Goal: Task Accomplishment & Management: Complete application form

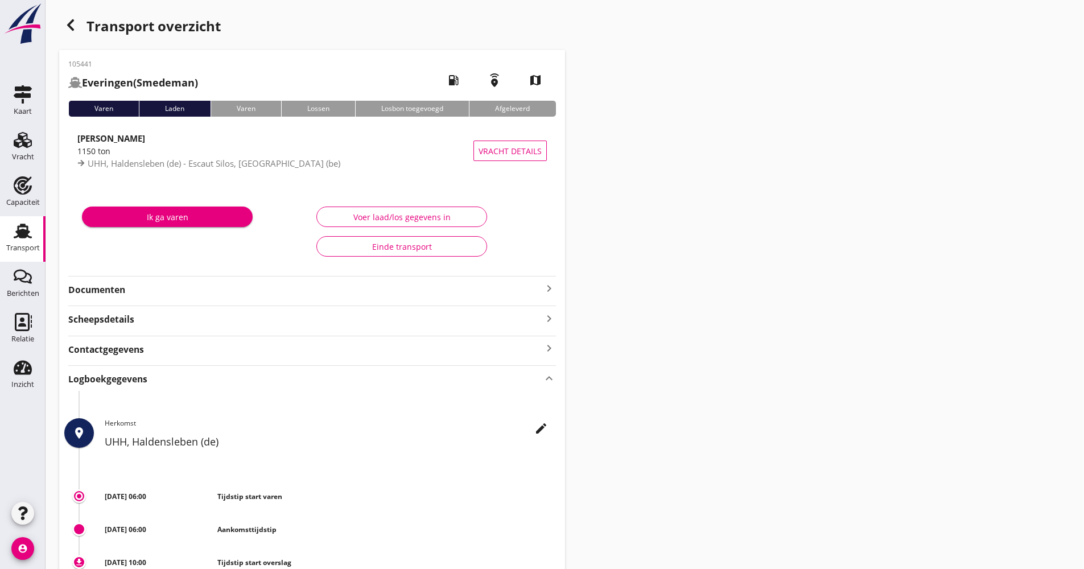
click at [28, 251] on div "Transport" at bounding box center [23, 247] width 34 height 7
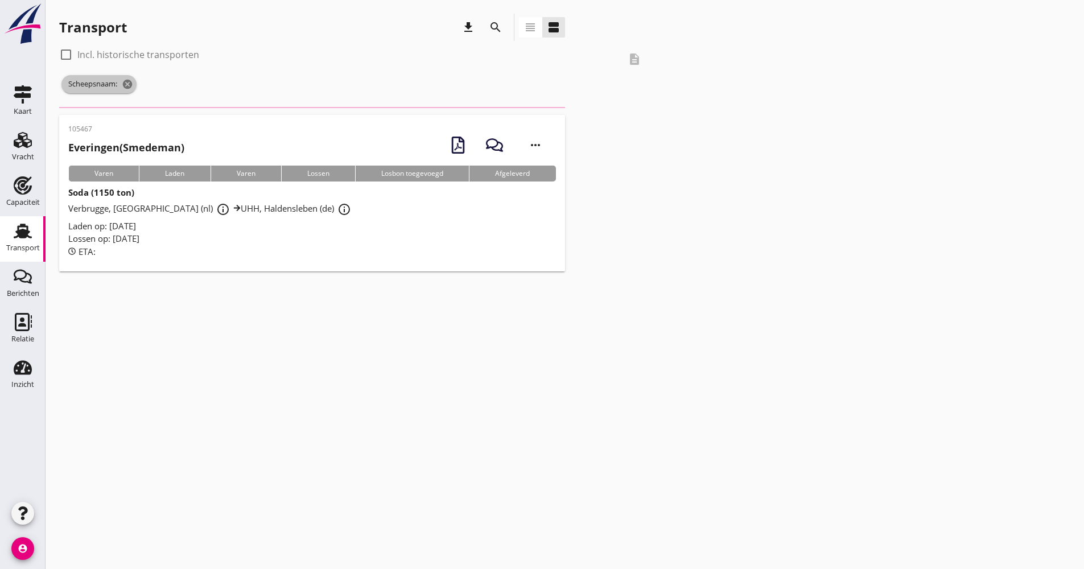
click at [124, 86] on icon "cancel" at bounding box center [127, 84] width 11 height 11
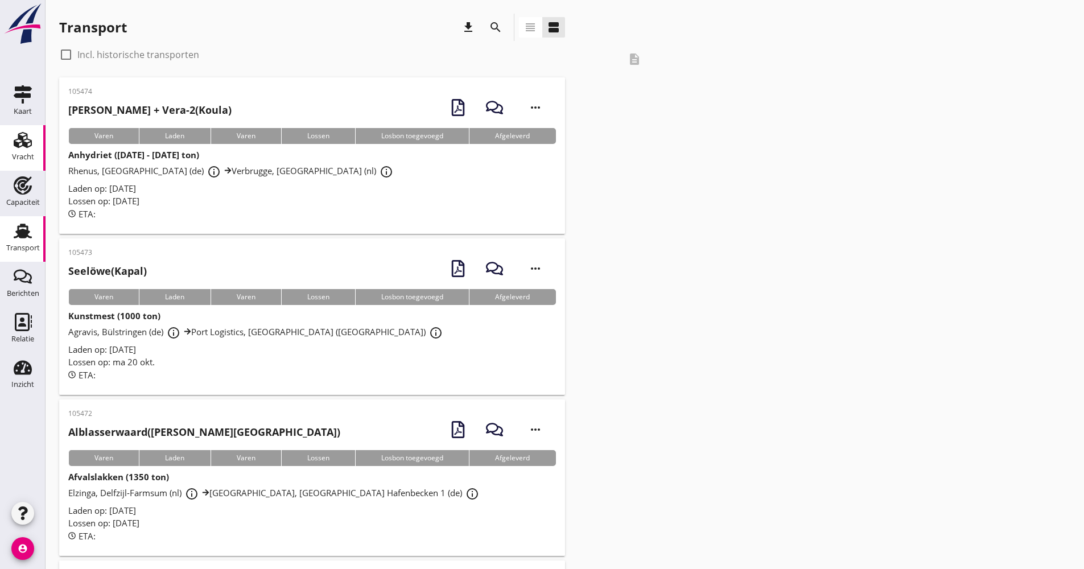
click at [26, 135] on use at bounding box center [23, 140] width 18 height 16
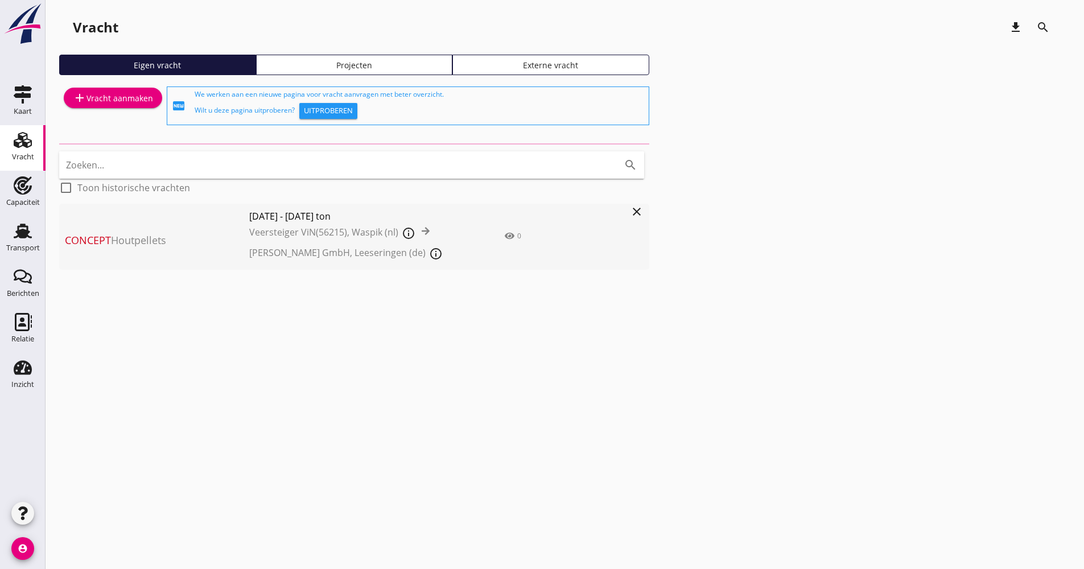
click at [137, 96] on div "add Vracht aanmaken" at bounding box center [113, 98] width 80 height 14
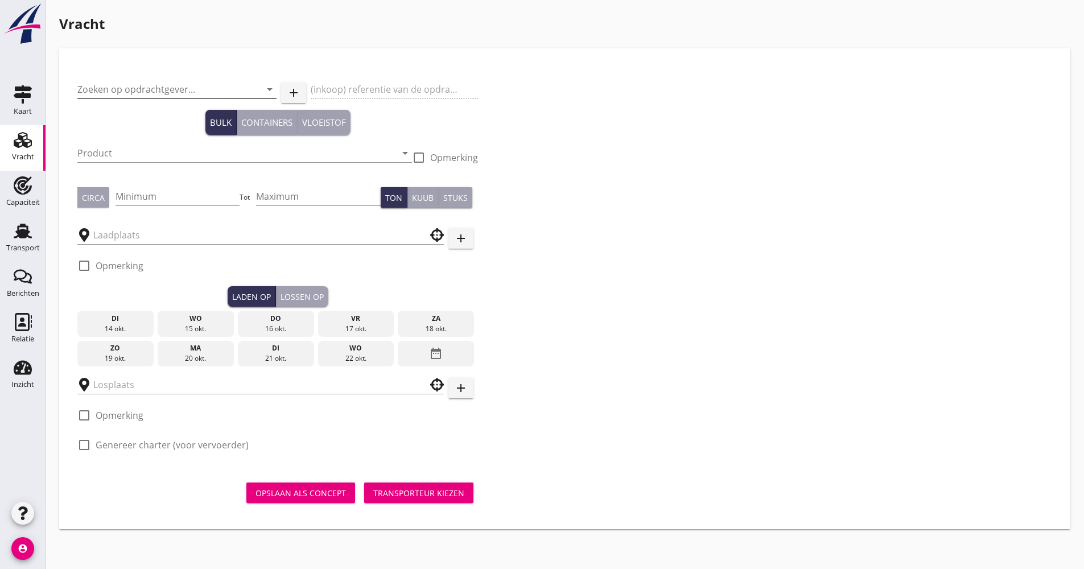
click at [219, 98] on div "Zoeken op opdrachtgever... arrow_drop_down" at bounding box center [176, 89] width 199 height 18
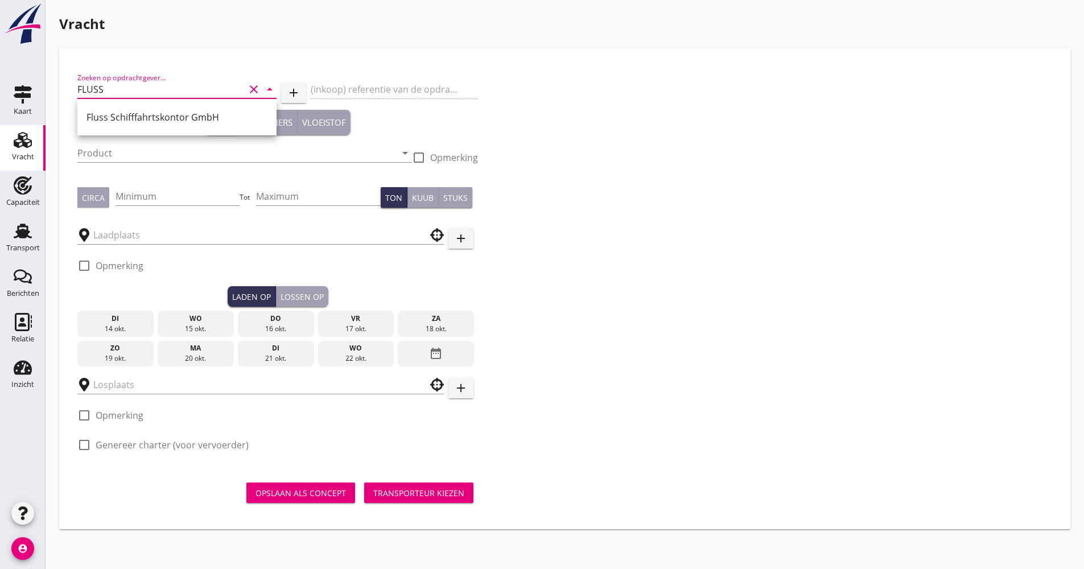
click at [180, 121] on div "Fluss Schifffahrtskontor GmbH" at bounding box center [176, 117] width 181 height 14
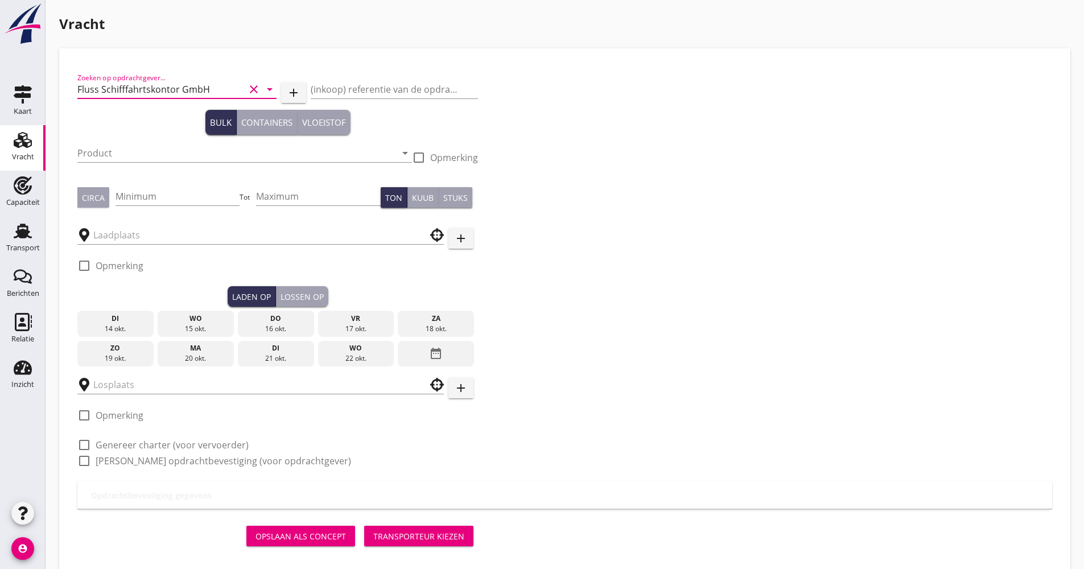
type input "Fluss Schifffahrtskontor GmbH"
click at [147, 141] on div "Product arrow_drop_down" at bounding box center [244, 155] width 335 height 36
click at [143, 151] on input "Product" at bounding box center [236, 153] width 319 height 18
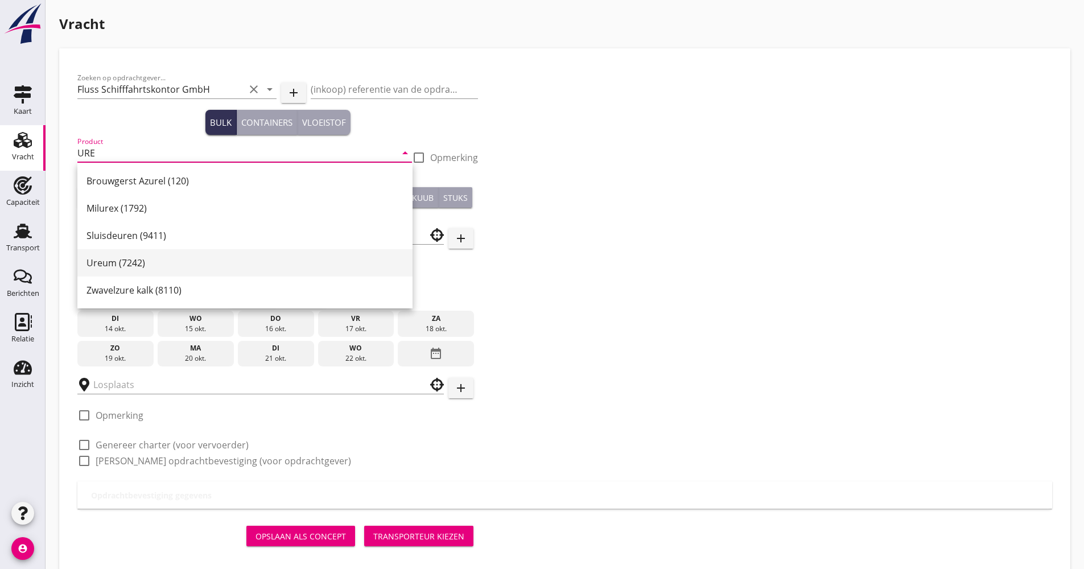
click at [122, 258] on div "Ureum (7242)" at bounding box center [244, 263] width 317 height 14
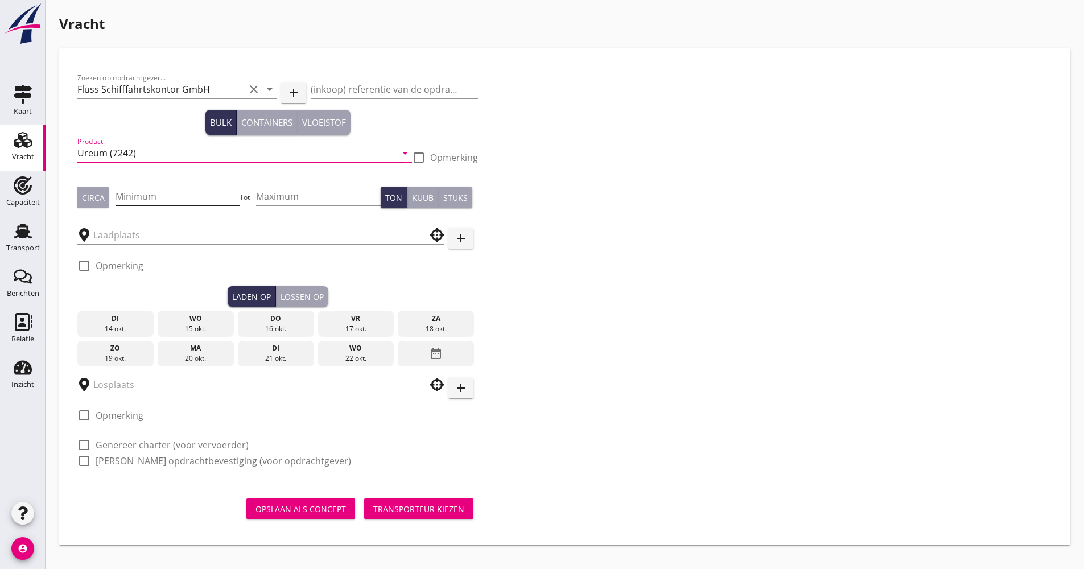
type input "Ureum (7242)"
click at [150, 190] on input "Minimum" at bounding box center [178, 196] width 125 height 18
type input "1000"
click at [172, 229] on input "text" at bounding box center [252, 235] width 319 height 18
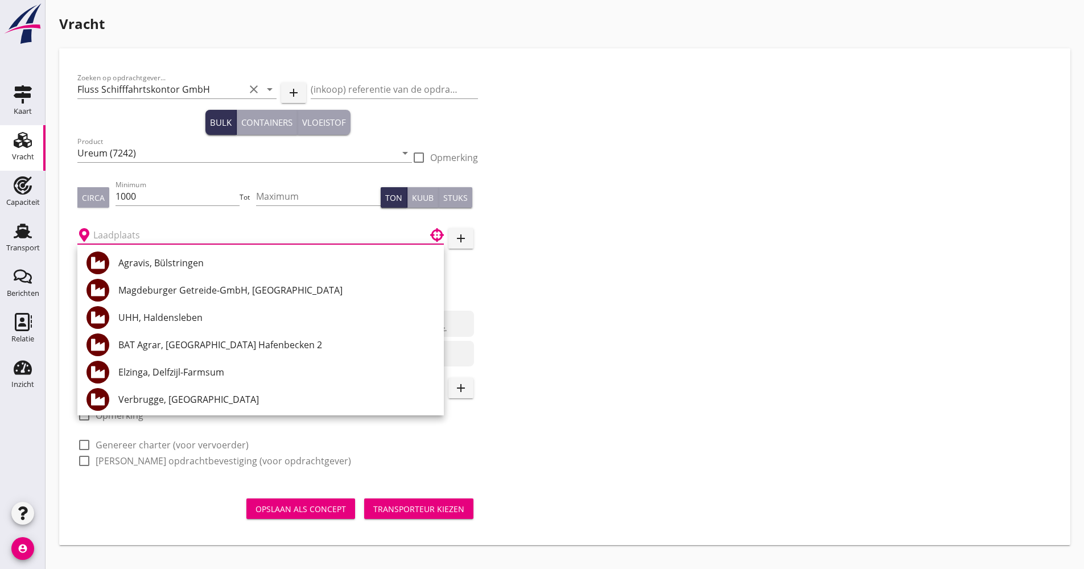
click at [174, 258] on div "Agravis, Bülstringen" at bounding box center [276, 263] width 316 height 14
type input "Agravis, Bülstringen"
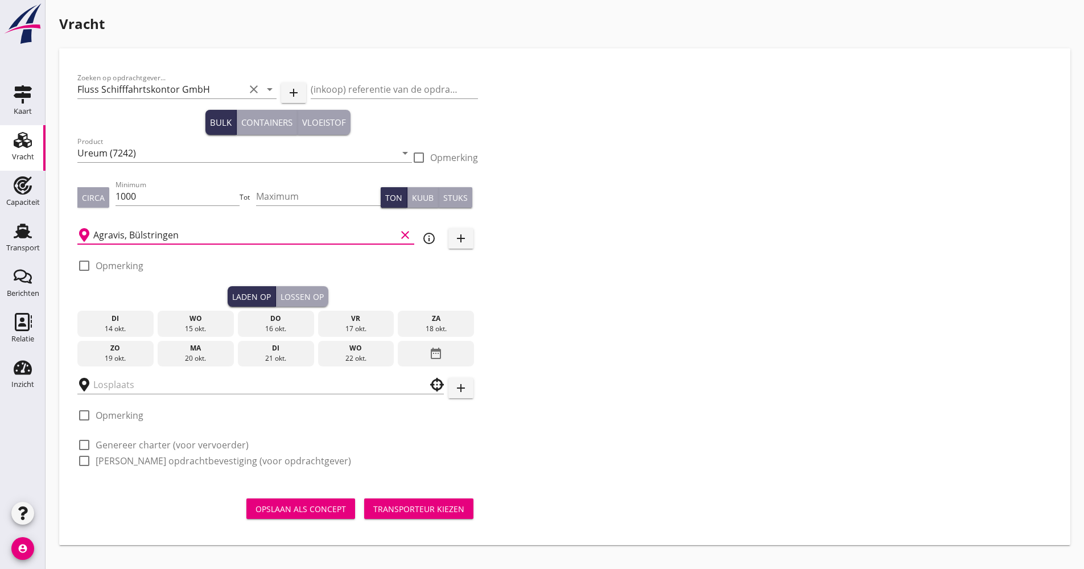
click at [288, 361] on div "21 okt." at bounding box center [276, 358] width 71 height 10
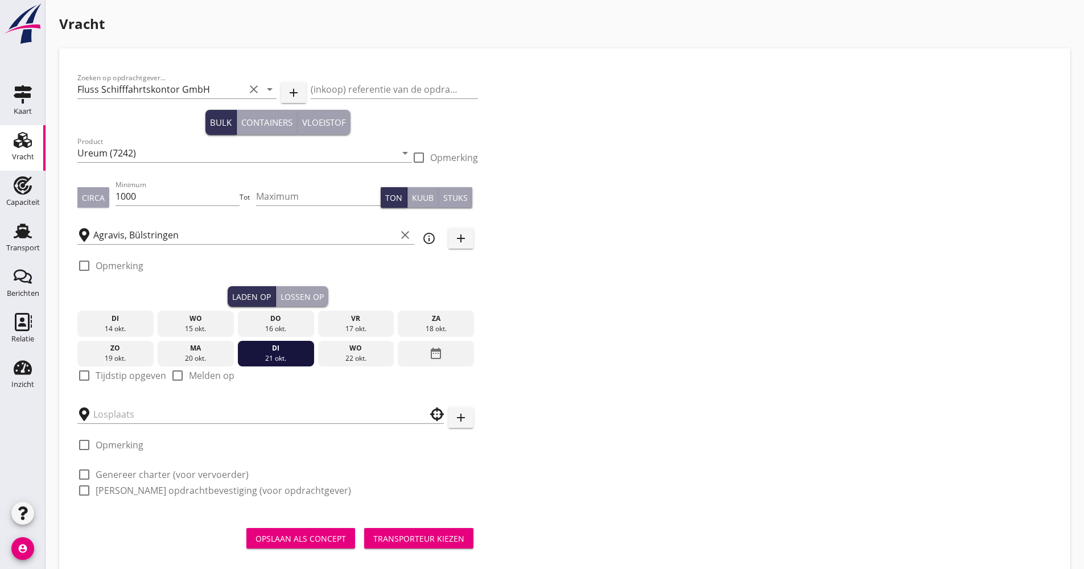
click at [131, 374] on label "Tijdstip opgeven" at bounding box center [131, 375] width 71 height 11
checkbox input "true"
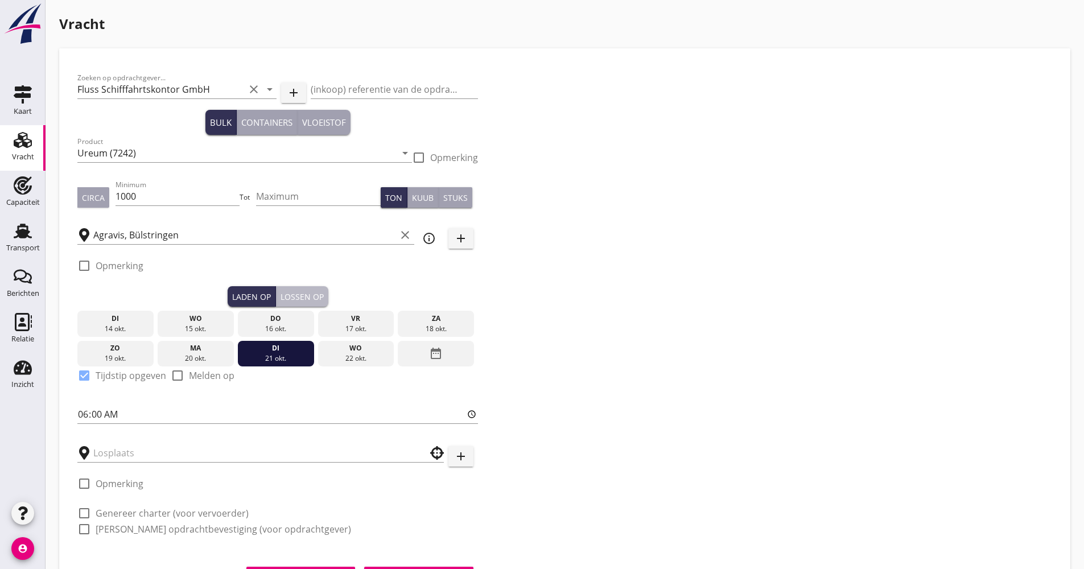
click at [294, 297] on div "Lossen op" at bounding box center [302, 297] width 43 height 12
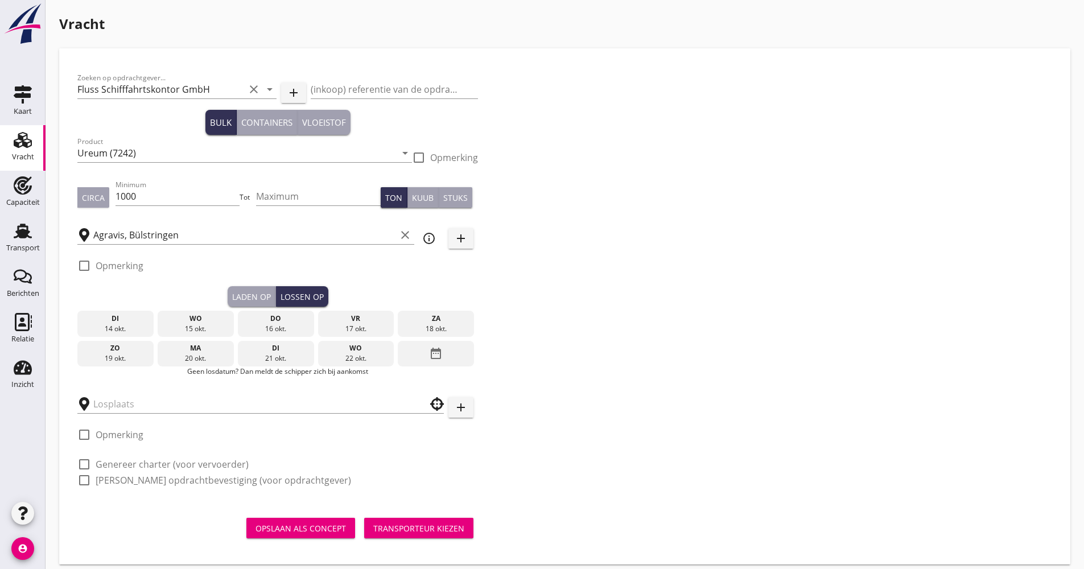
click at [450, 365] on div "date_range" at bounding box center [436, 354] width 76 height 26
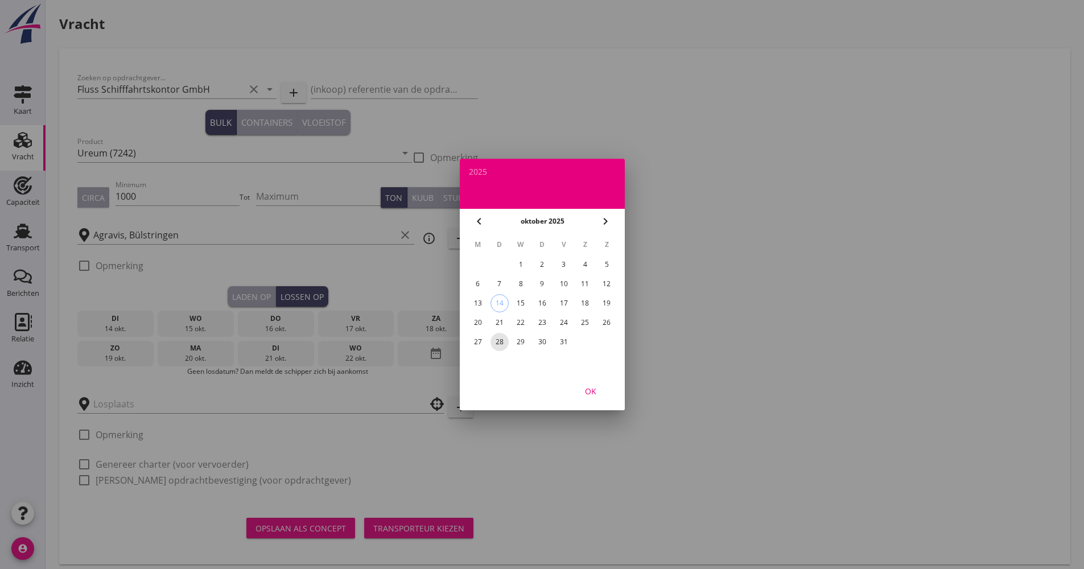
click at [503, 340] on div "28" at bounding box center [499, 342] width 18 height 18
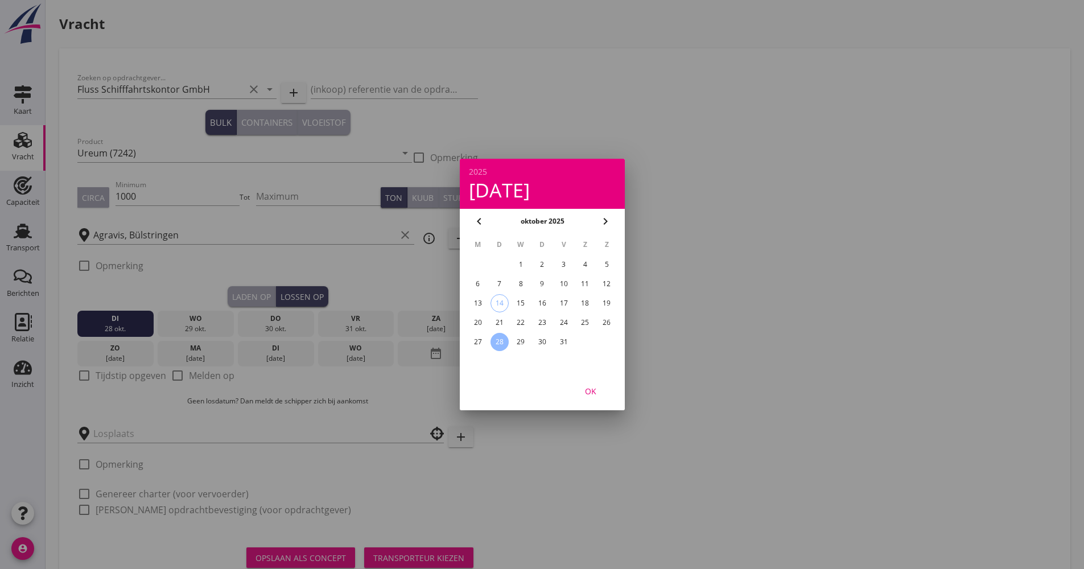
drag, startPoint x: 584, startPoint y: 393, endPoint x: 287, endPoint y: 381, distance: 297.3
click at [583, 393] on div "OK" at bounding box center [591, 391] width 32 height 12
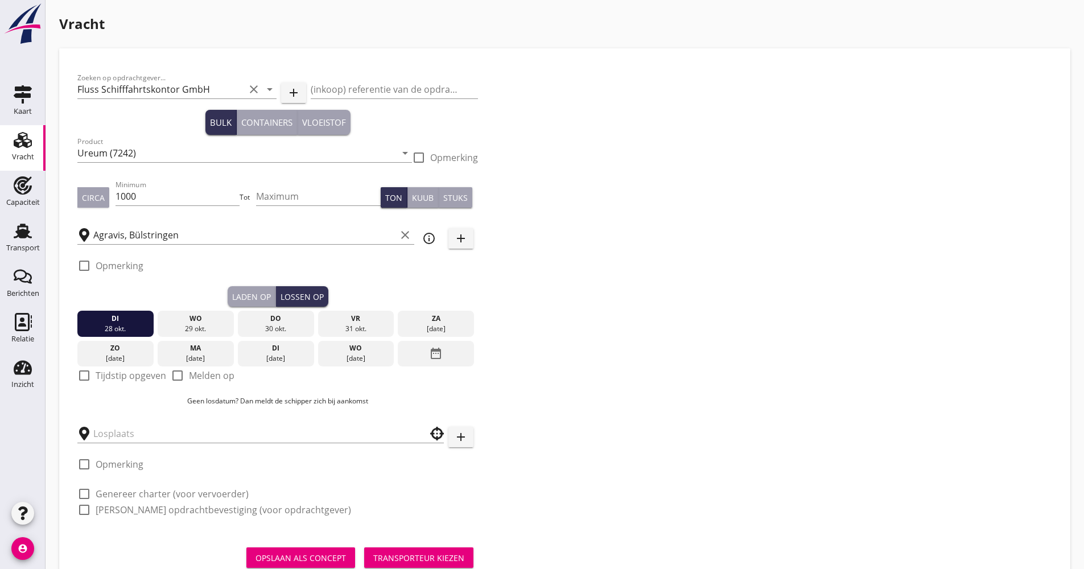
click at [140, 374] on label "Tijdstip opgeven" at bounding box center [131, 375] width 71 height 11
checkbox input "true"
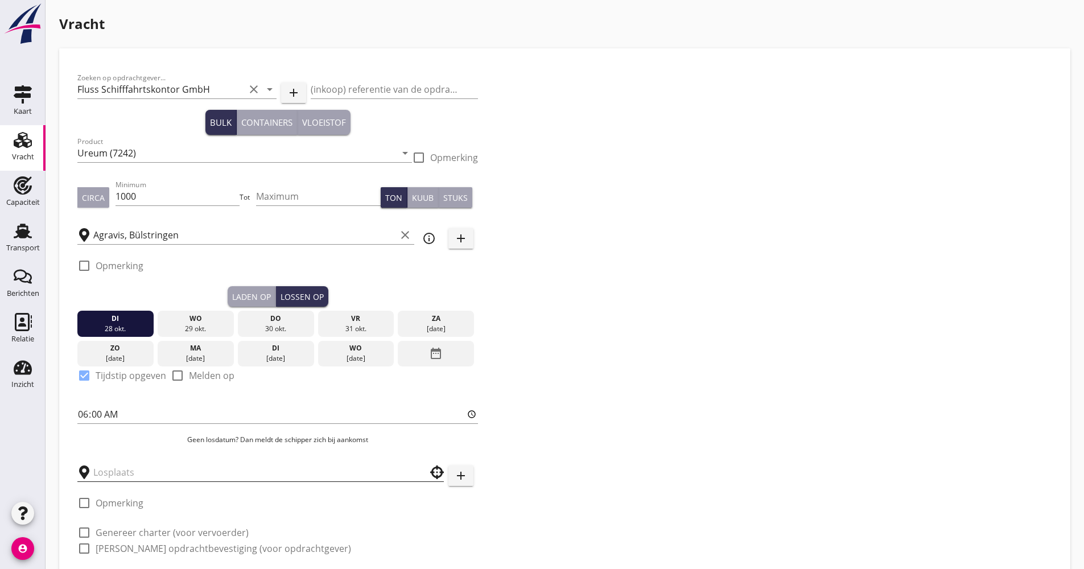
click at [134, 468] on input "text" at bounding box center [252, 472] width 319 height 18
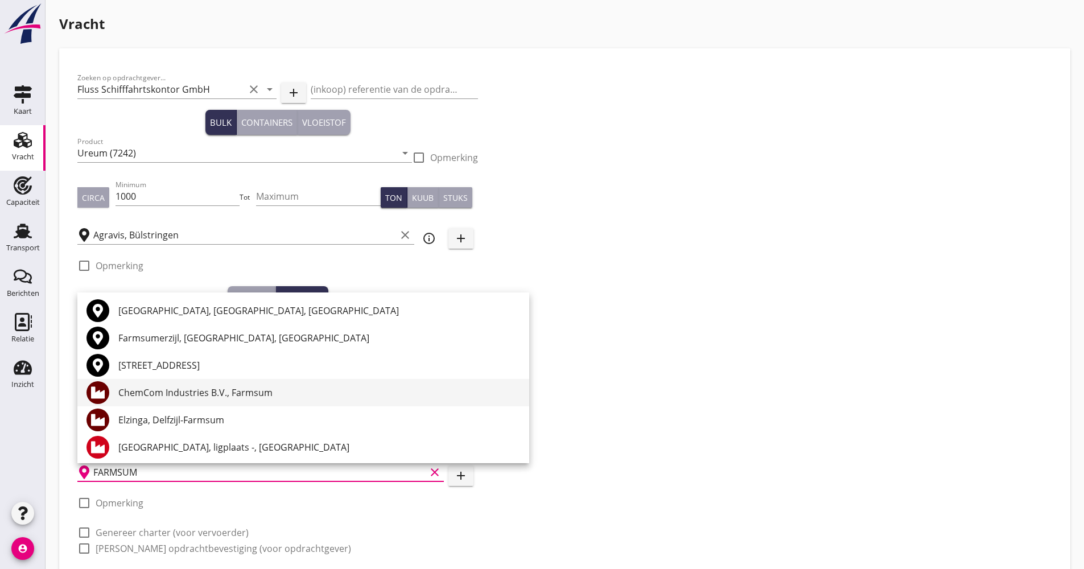
click at [191, 393] on div "ChemCom Industries B.V., Farmsum" at bounding box center [319, 393] width 402 height 14
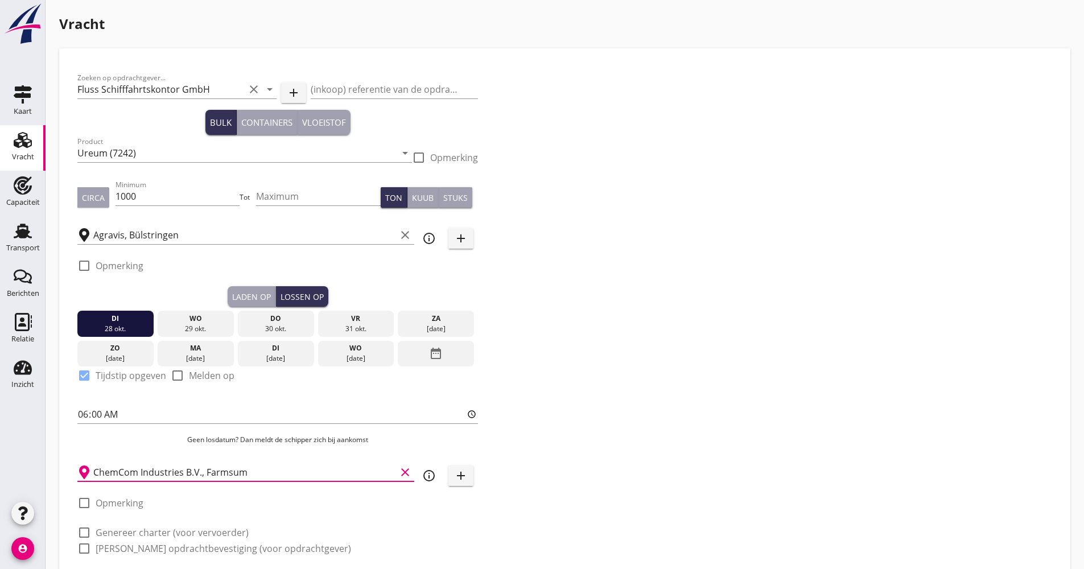
type input "ChemCom Industries B.V., Farmsum"
drag, startPoint x: 564, startPoint y: 455, endPoint x: 509, endPoint y: 463, distance: 55.8
click at [563, 455] on div "Zoeken op opdrachtgever... Fluss Schifffahrtskontor GmbH clear arrow_drop_down …" at bounding box center [565, 318] width 984 height 502
click at [433, 475] on icon "info_outline" at bounding box center [429, 476] width 14 height 14
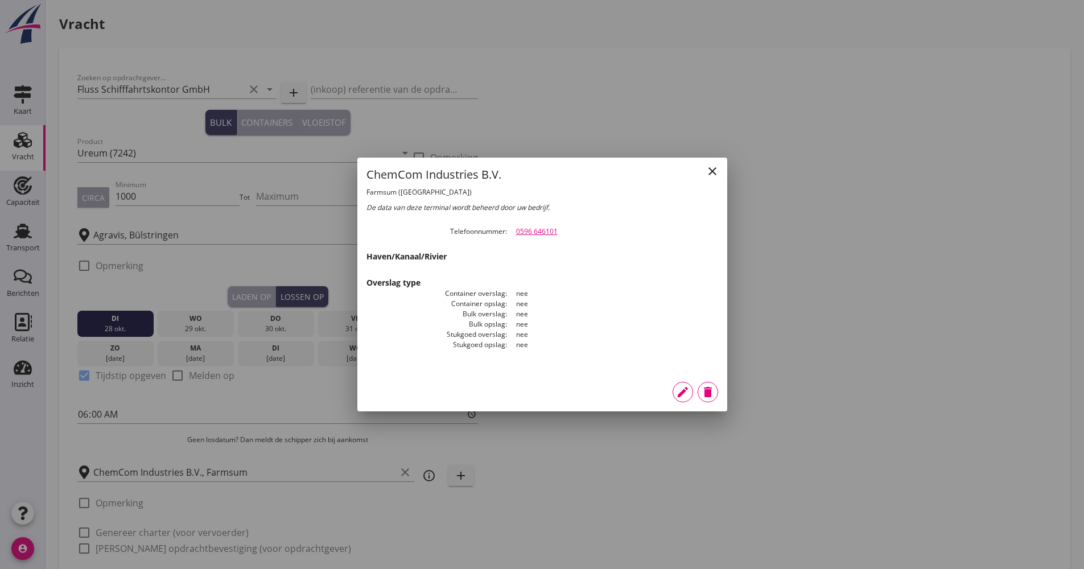
click at [713, 168] on icon "close" at bounding box center [713, 171] width 14 height 14
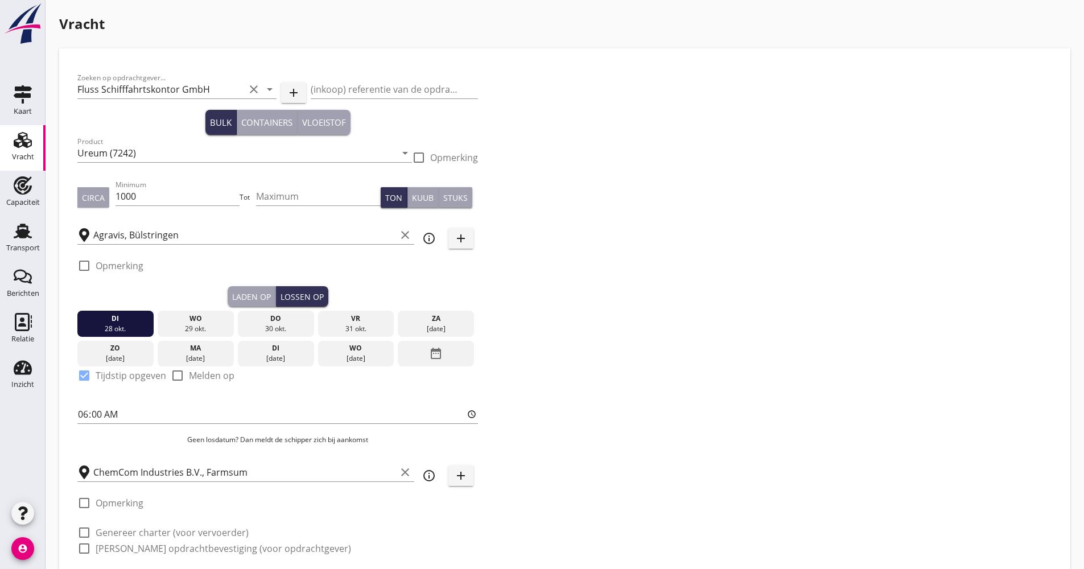
drag, startPoint x: 150, startPoint y: 533, endPoint x: 147, endPoint y: 544, distance: 11.2
click at [149, 533] on label "Genereer charter (voor vervoerder)" at bounding box center [172, 532] width 153 height 11
checkbox input "true"
click at [146, 546] on label "[PERSON_NAME] opdrachtbevestiging (voor opdrachtgever)" at bounding box center [224, 548] width 256 height 11
checkbox input "true"
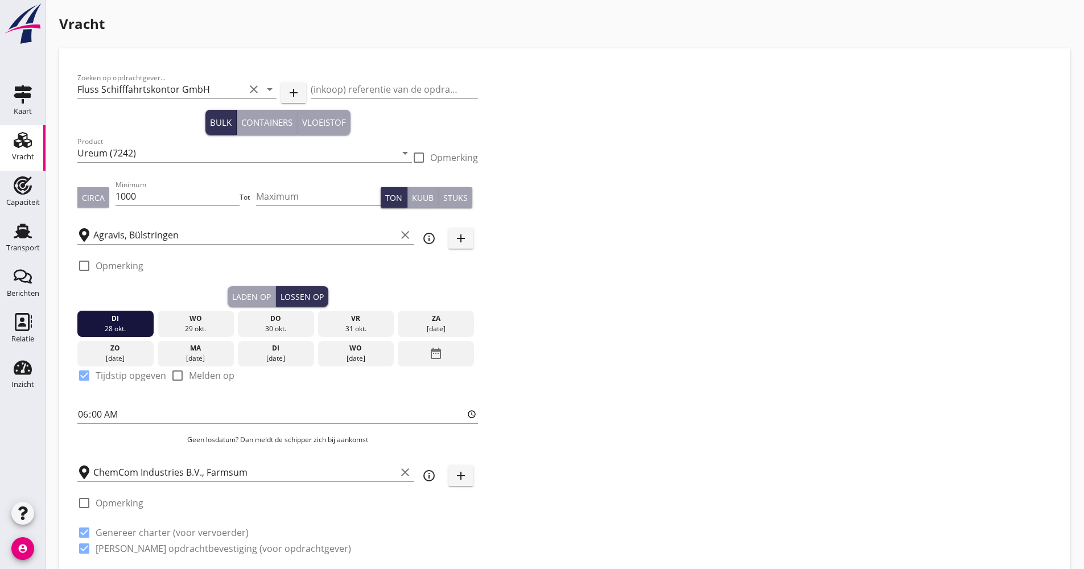
scroll to position [228, 0]
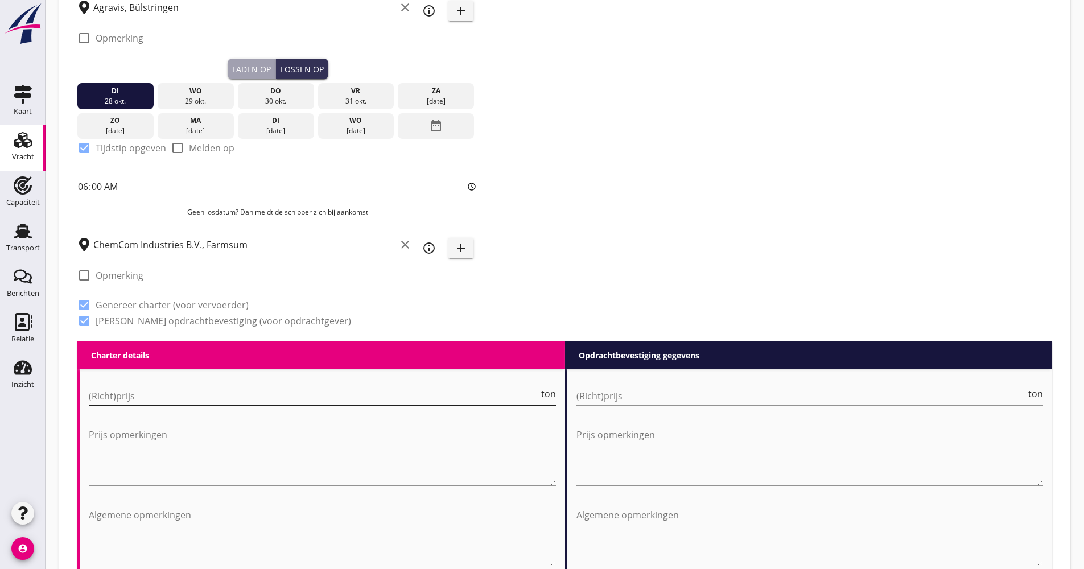
click at [139, 405] on input "(Richt)prijs" at bounding box center [314, 396] width 450 height 18
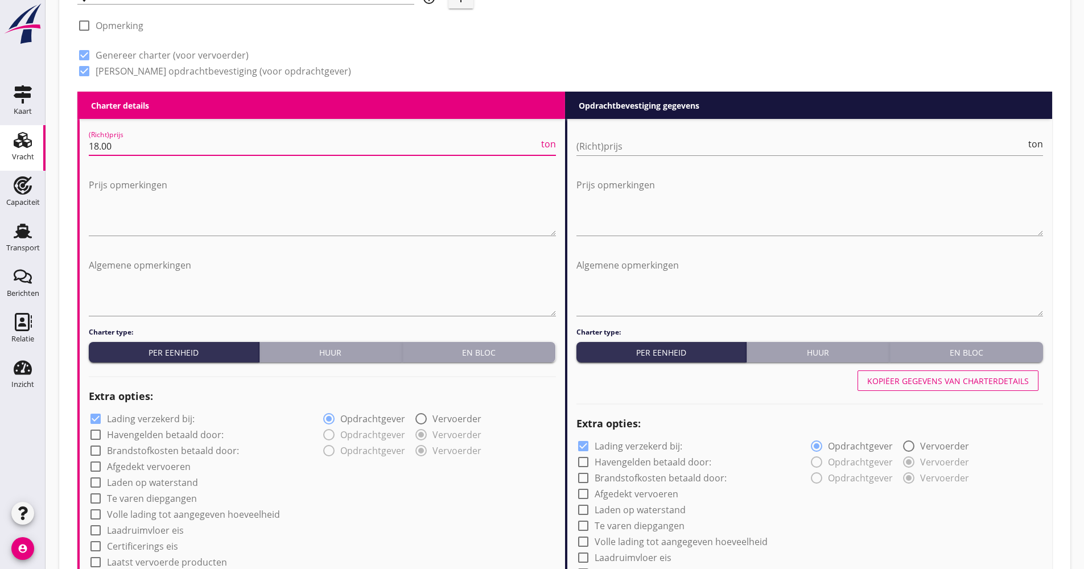
scroll to position [683, 0]
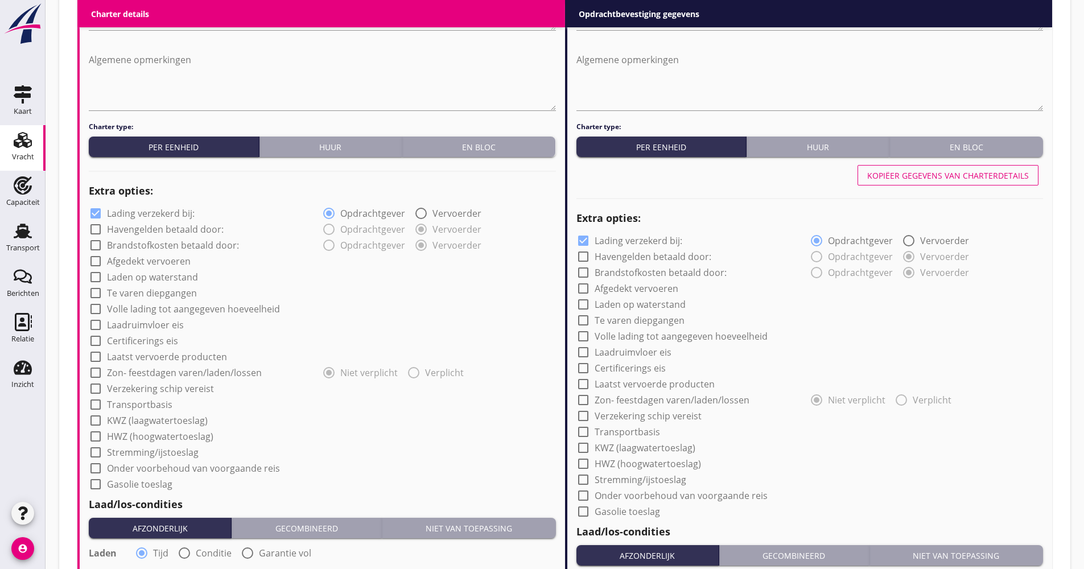
type input "18.00"
click at [173, 212] on label "Lading verzekerd bij:" at bounding box center [151, 213] width 88 height 11
checkbox input "false"
click at [149, 256] on label "Afgedekt vervoeren" at bounding box center [149, 261] width 84 height 11
checkbox input "true"
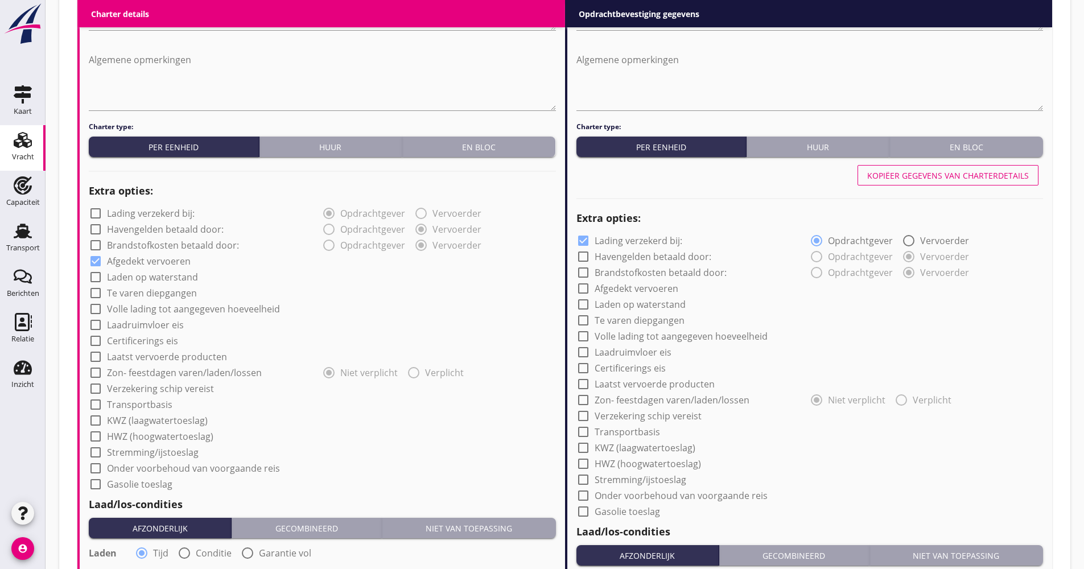
click at [155, 308] on label "Volle lading tot aangegeven hoeveelheid" at bounding box center [193, 308] width 173 height 11
checkbox input "true"
click at [151, 397] on div "check_box_outline_blank Transportbasis" at bounding box center [322, 404] width 467 height 16
click at [150, 396] on div "check_box_outline_blank Verzekering schip vereist" at bounding box center [151, 389] width 125 height 14
click at [147, 388] on label "Verzekering schip vereist" at bounding box center [160, 388] width 107 height 11
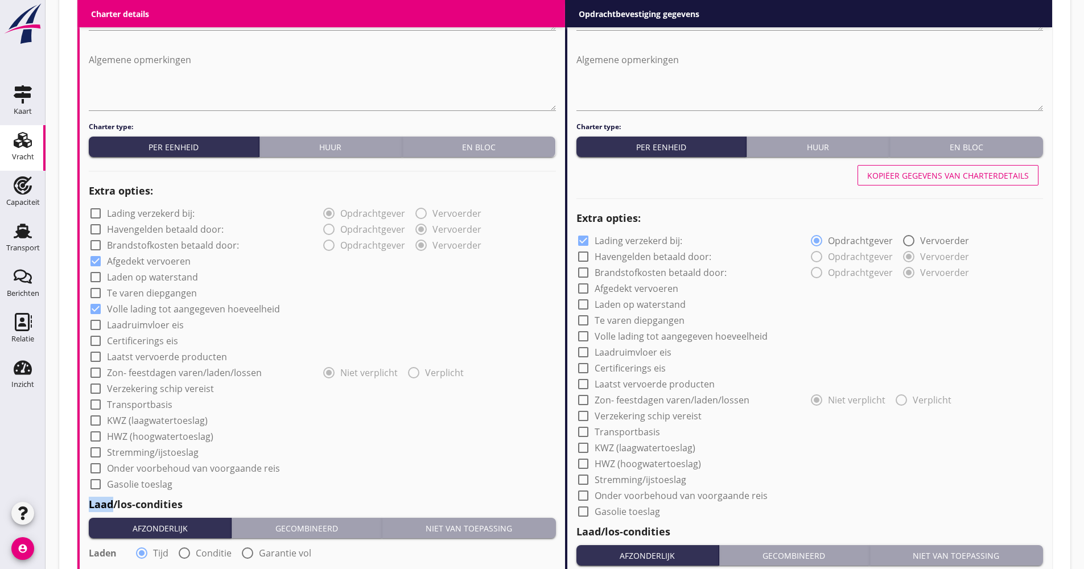
checkbox input "true"
click at [141, 402] on label "Transportbasis" at bounding box center [139, 404] width 65 height 11
checkbox input "true"
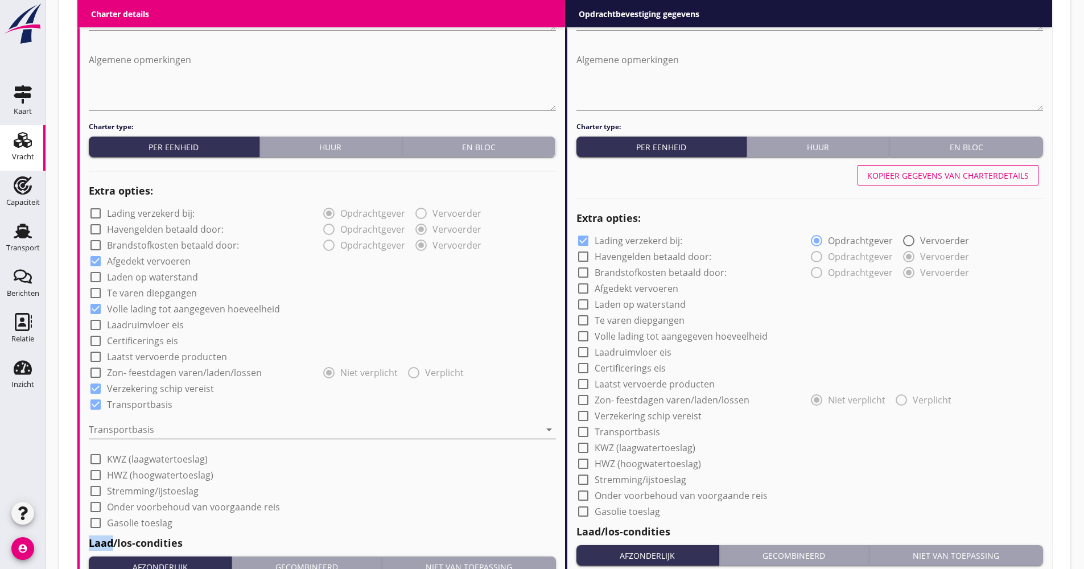
drag, startPoint x: 139, startPoint y: 425, endPoint x: 129, endPoint y: 427, distance: 9.9
click at [138, 425] on div at bounding box center [314, 430] width 451 height 18
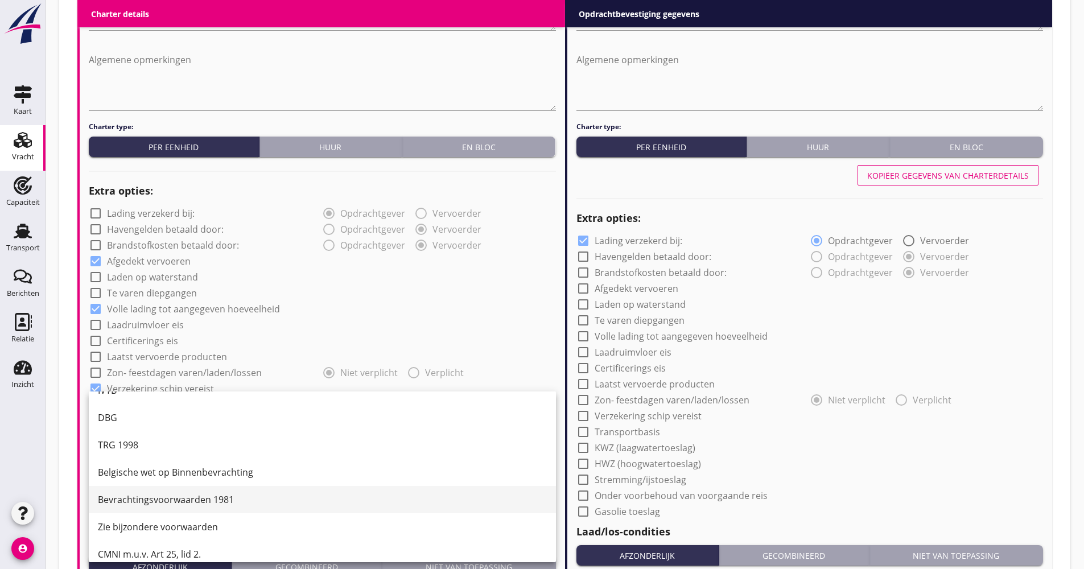
scroll to position [30, 0]
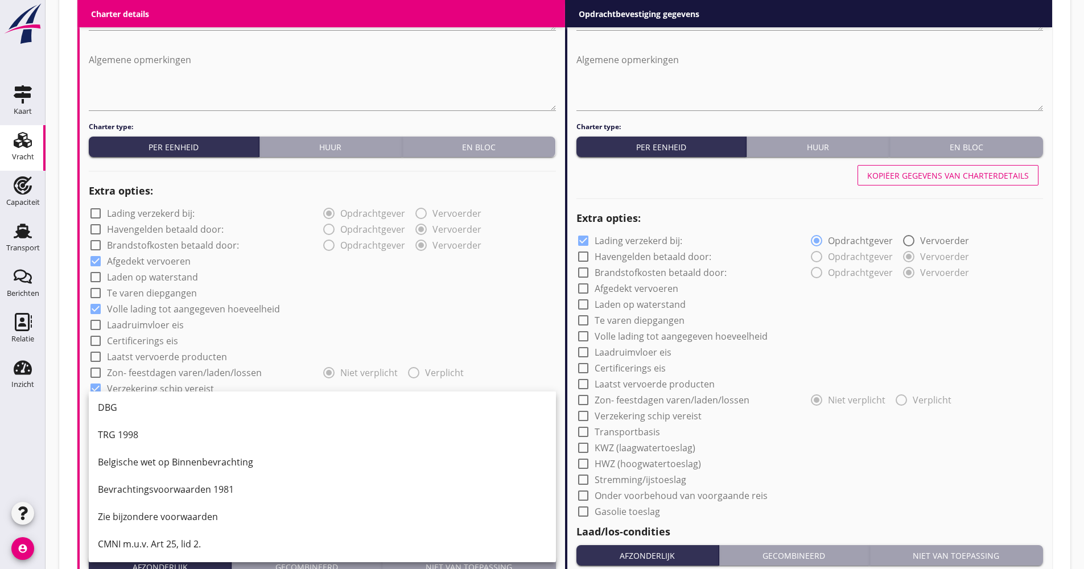
click at [134, 539] on div "CMNI m.u.v. Art 25, lid 2." at bounding box center [322, 544] width 449 height 14
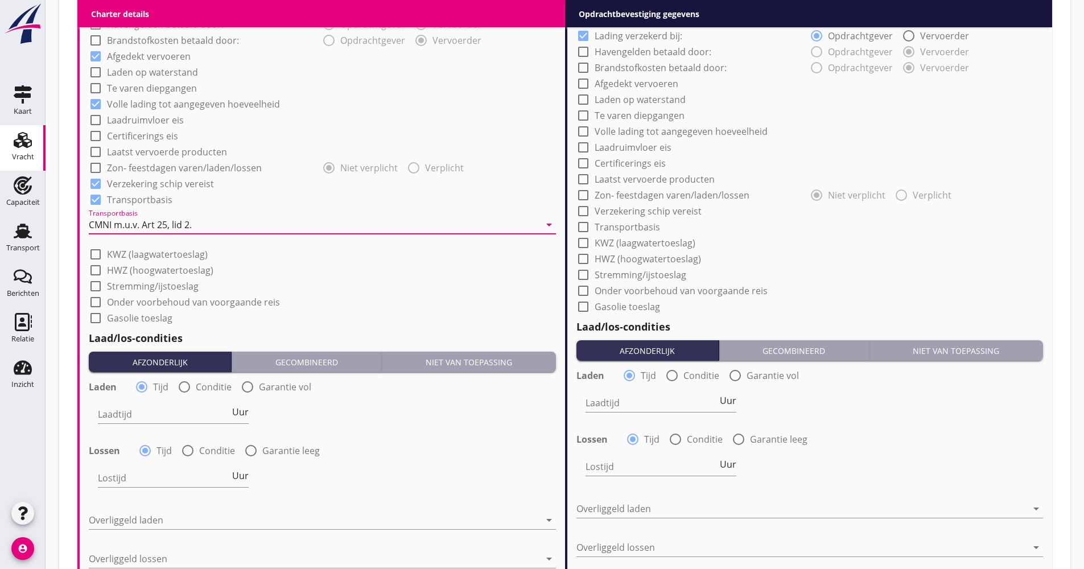
scroll to position [967, 0]
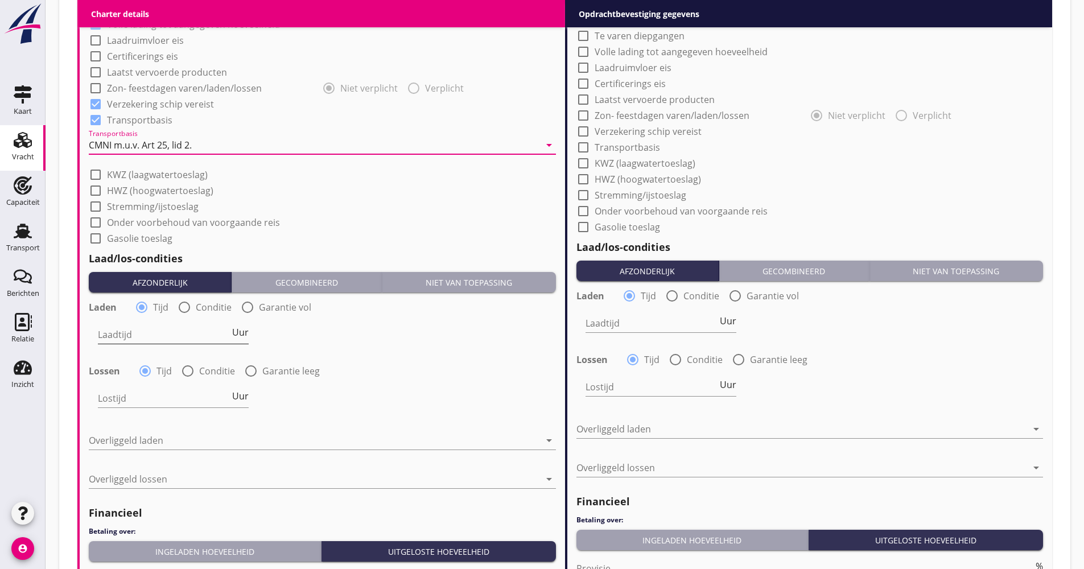
click at [242, 340] on div "Laadtijd Uur" at bounding box center [173, 335] width 151 height 18
click at [218, 334] on input "Laadtijd" at bounding box center [164, 335] width 132 height 18
type input "48"
click at [173, 432] on div at bounding box center [314, 440] width 451 height 18
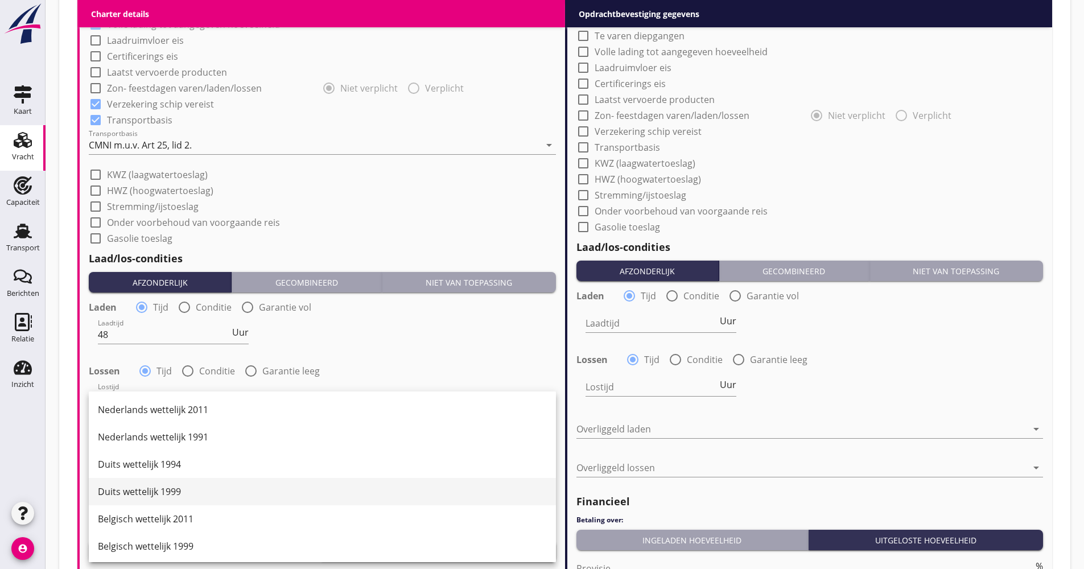
click at [170, 484] on div "Duits wettelijk 1999" at bounding box center [322, 491] width 449 height 27
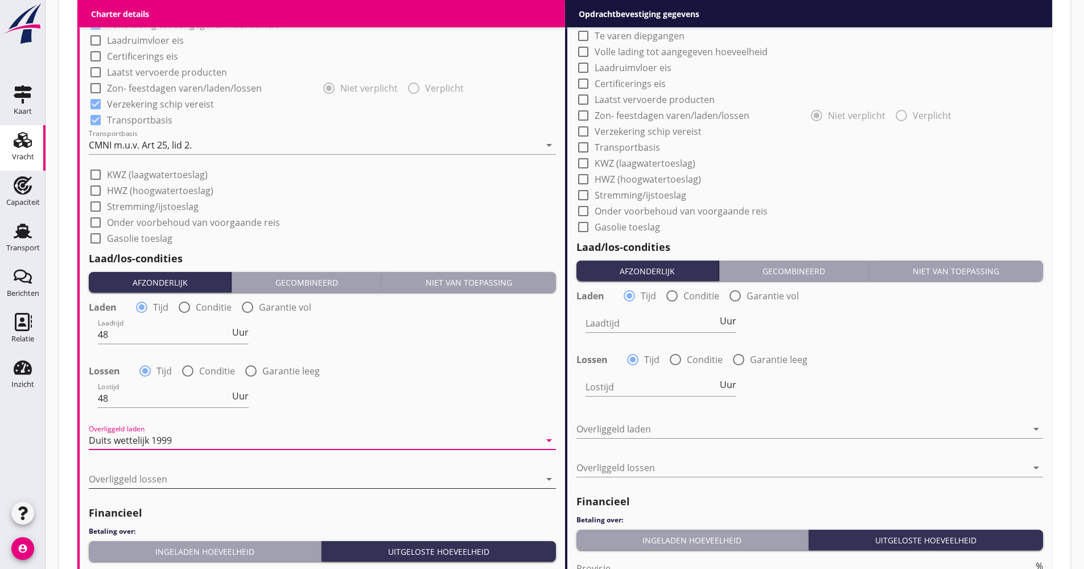
click at [170, 473] on div at bounding box center [314, 479] width 451 height 18
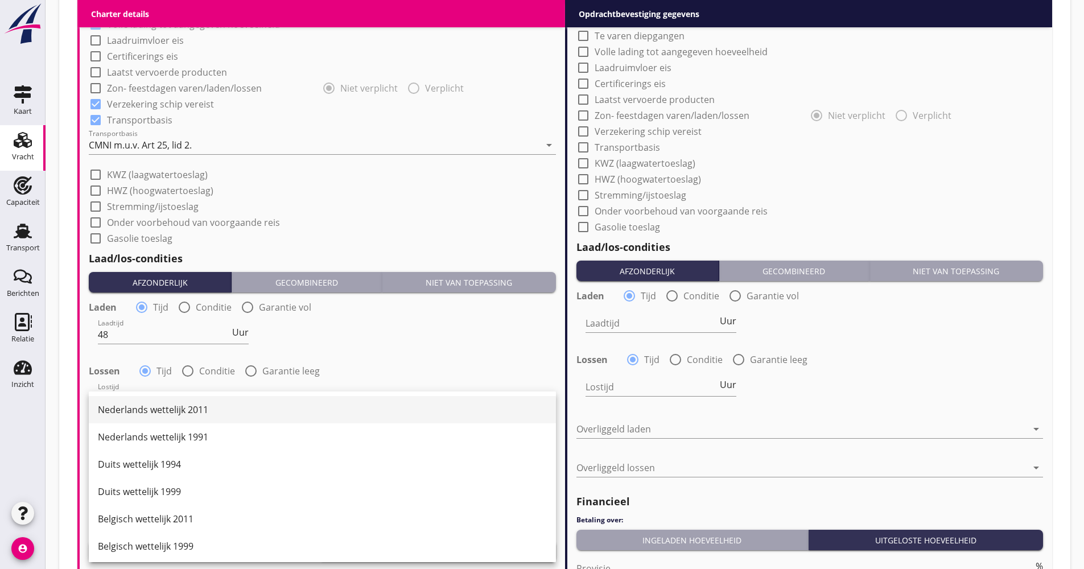
click at [186, 410] on div "Nederlands wettelijk 2011" at bounding box center [322, 410] width 449 height 14
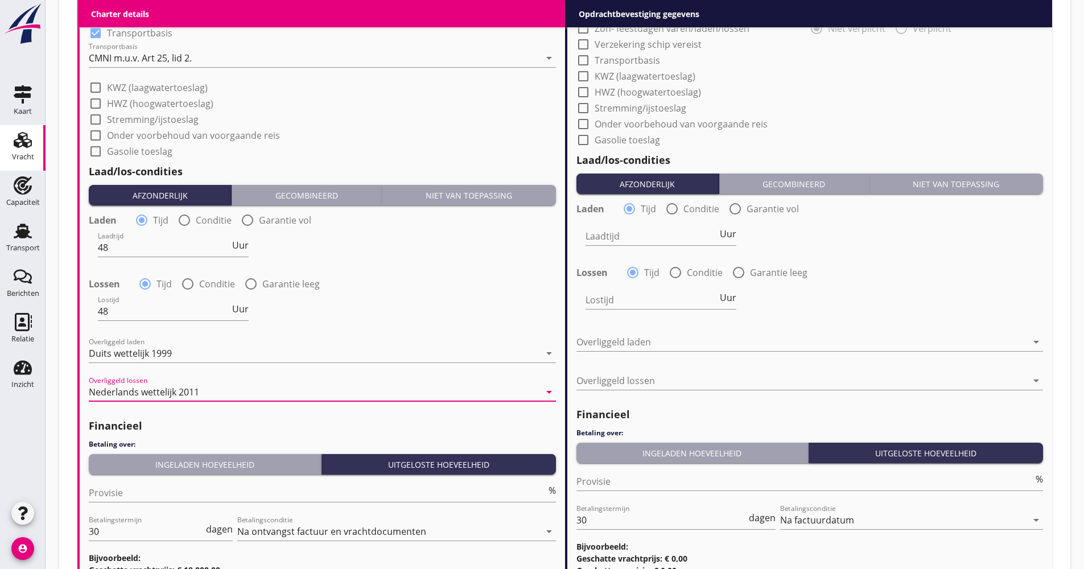
scroll to position [1138, 0]
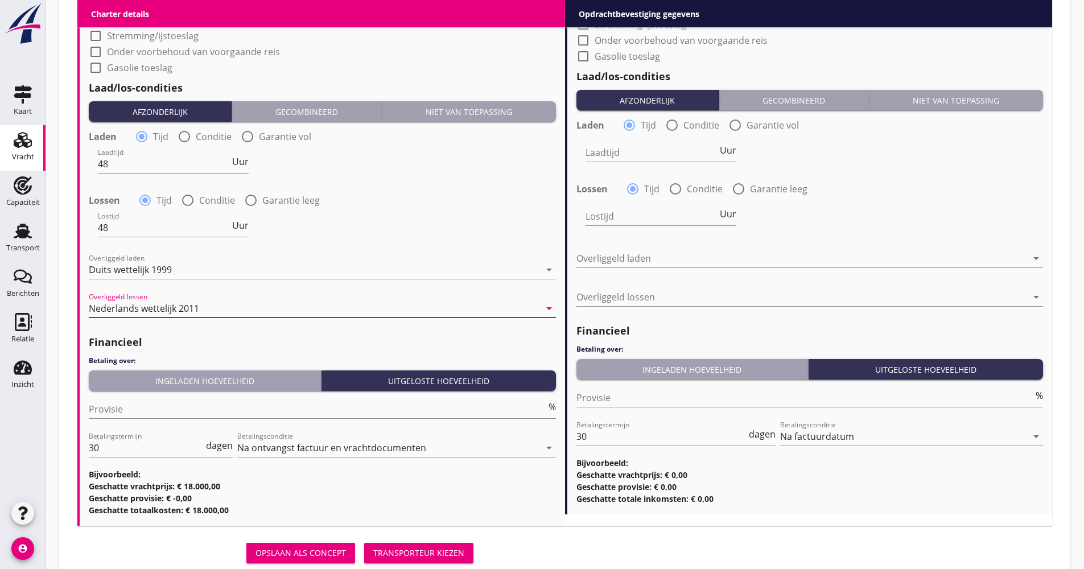
click at [182, 379] on div "Ingeladen hoeveelheid" at bounding box center [204, 381] width 223 height 12
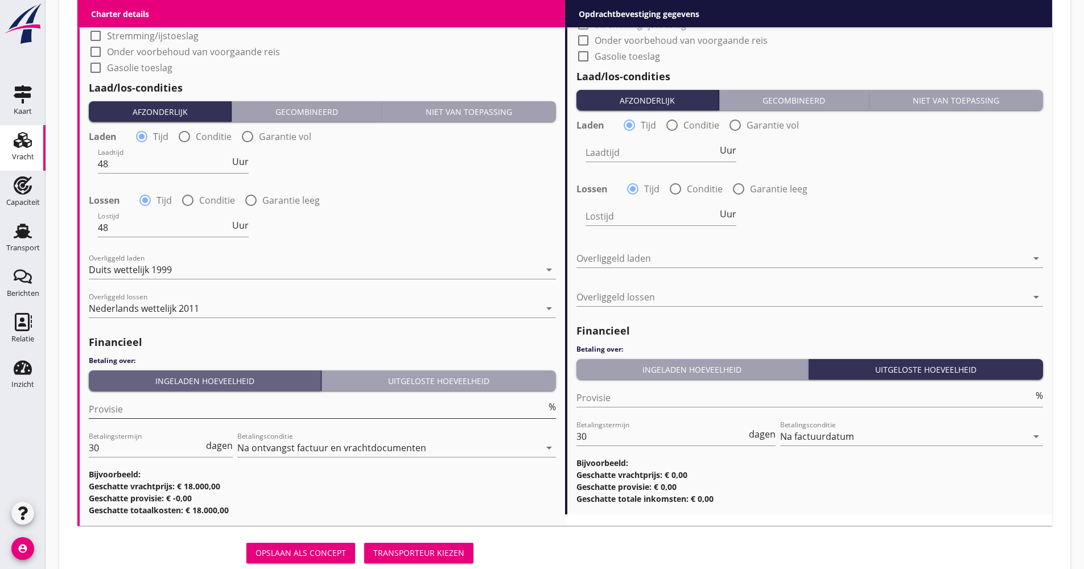
click at [152, 410] on input "Provisie" at bounding box center [318, 409] width 458 height 18
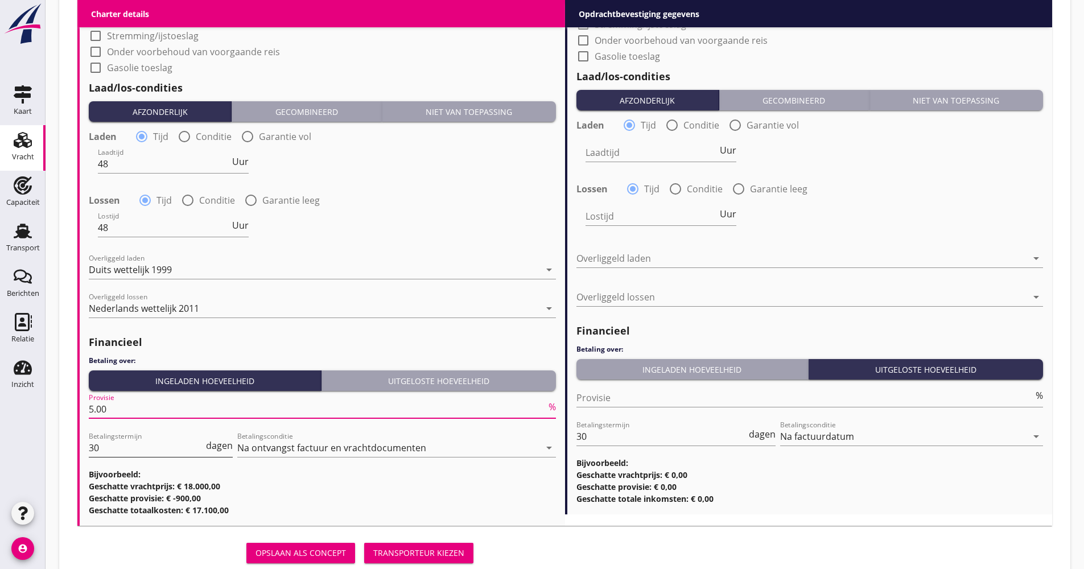
type input "5.00"
drag, startPoint x: 100, startPoint y: 450, endPoint x: 69, endPoint y: 449, distance: 30.7
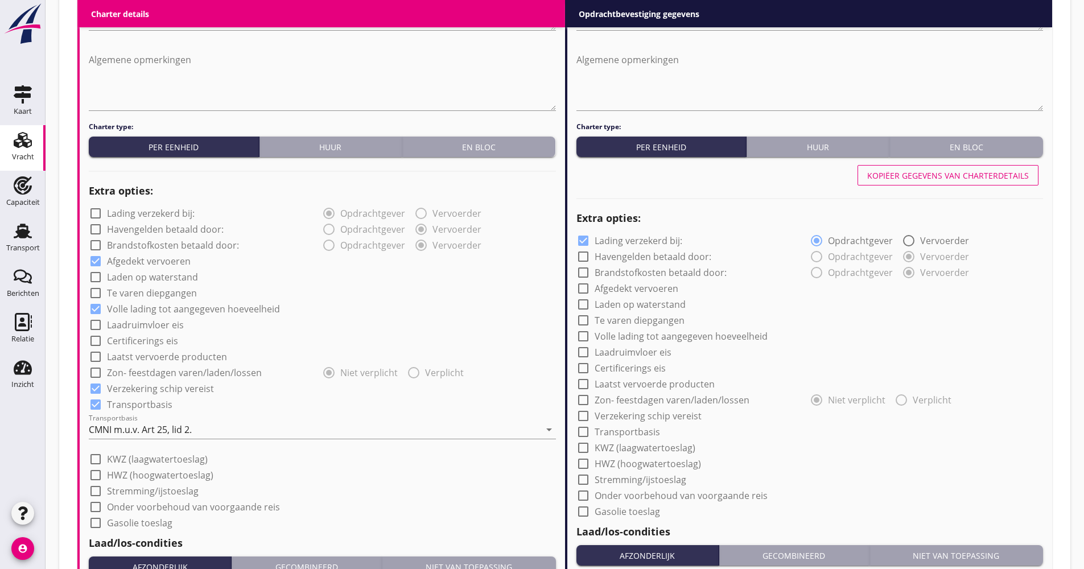
click at [915, 176] on div "Kopiëer gegevens van charterdetails" at bounding box center [948, 176] width 162 height 12
checkbox input "false"
checkbox input "true"
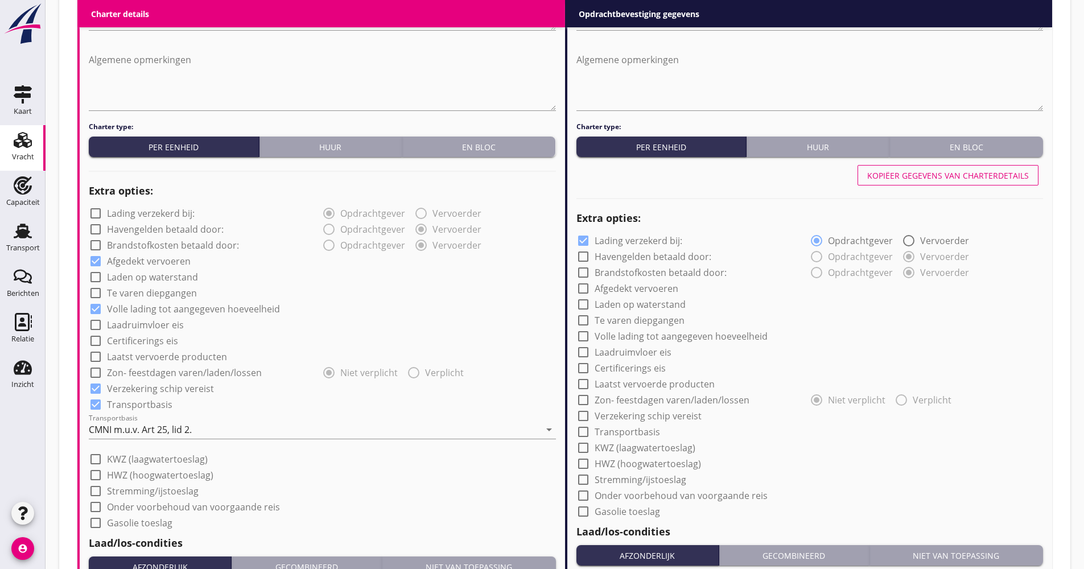
checkbox input "true"
type input "48"
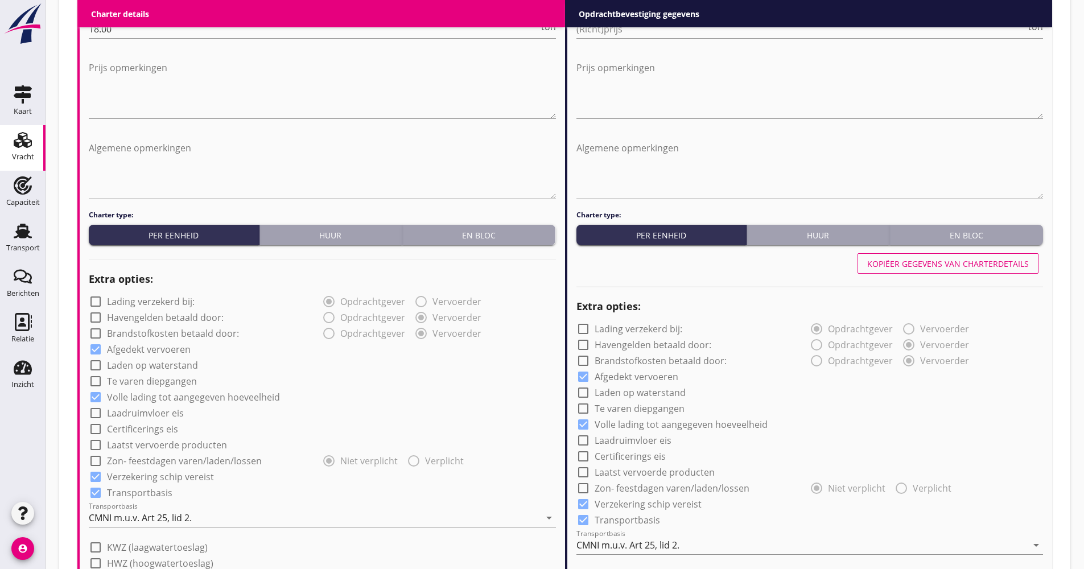
scroll to position [512, 0]
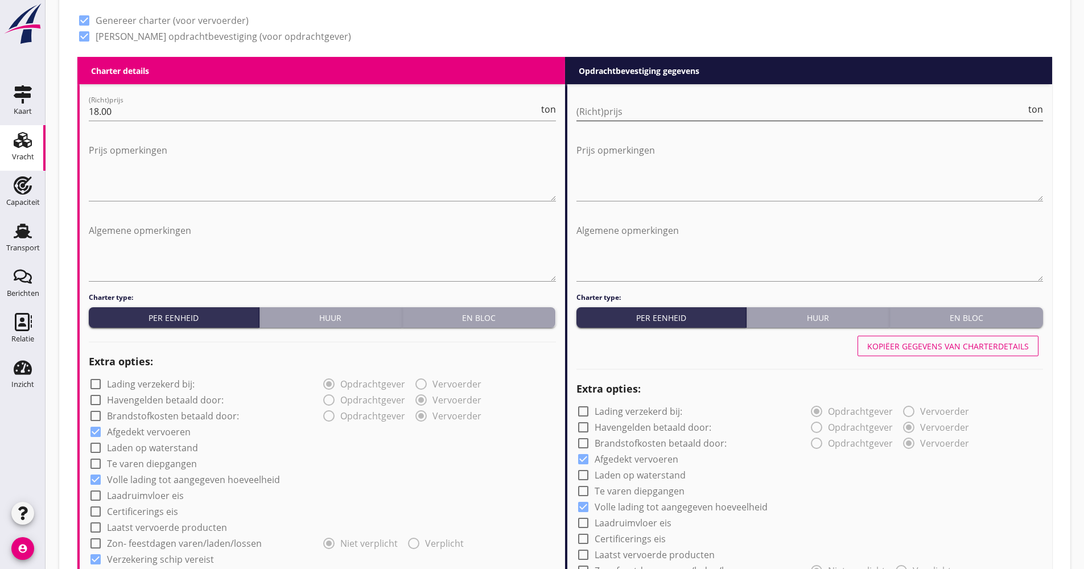
click at [635, 114] on input "(Richt)prijs" at bounding box center [801, 111] width 450 height 18
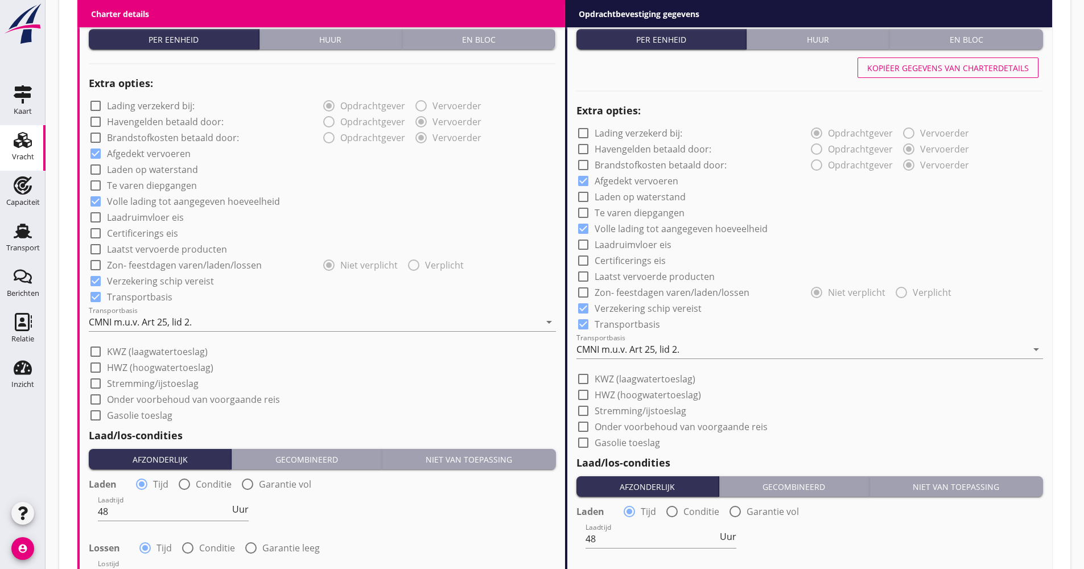
scroll to position [797, 0]
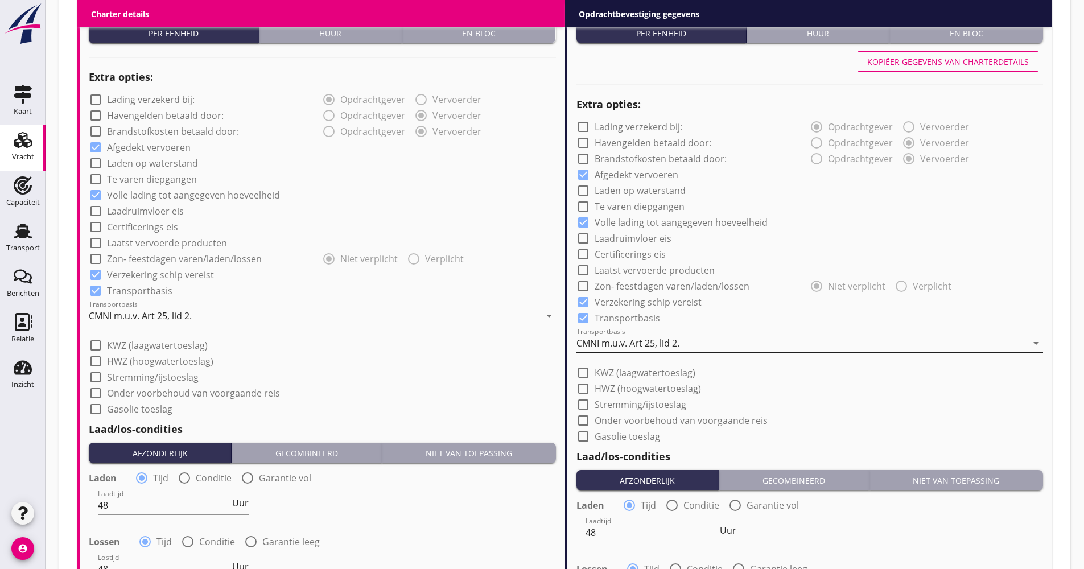
type input "19.50"
click at [631, 344] on div "CMNI m.u.v. Art 25, lid 2." at bounding box center [627, 343] width 103 height 10
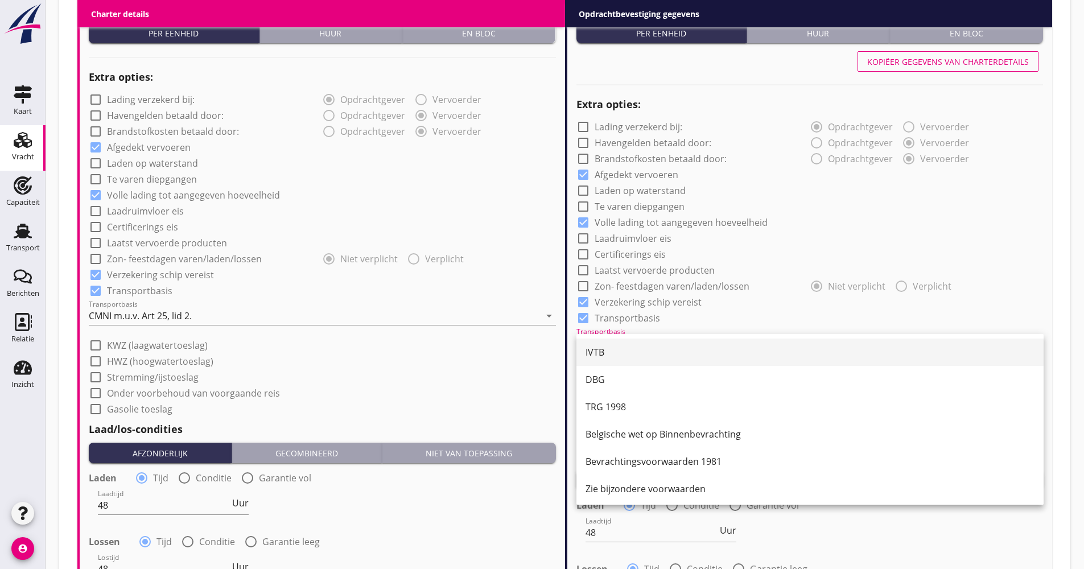
click at [631, 348] on div "IVTB" at bounding box center [810, 352] width 449 height 14
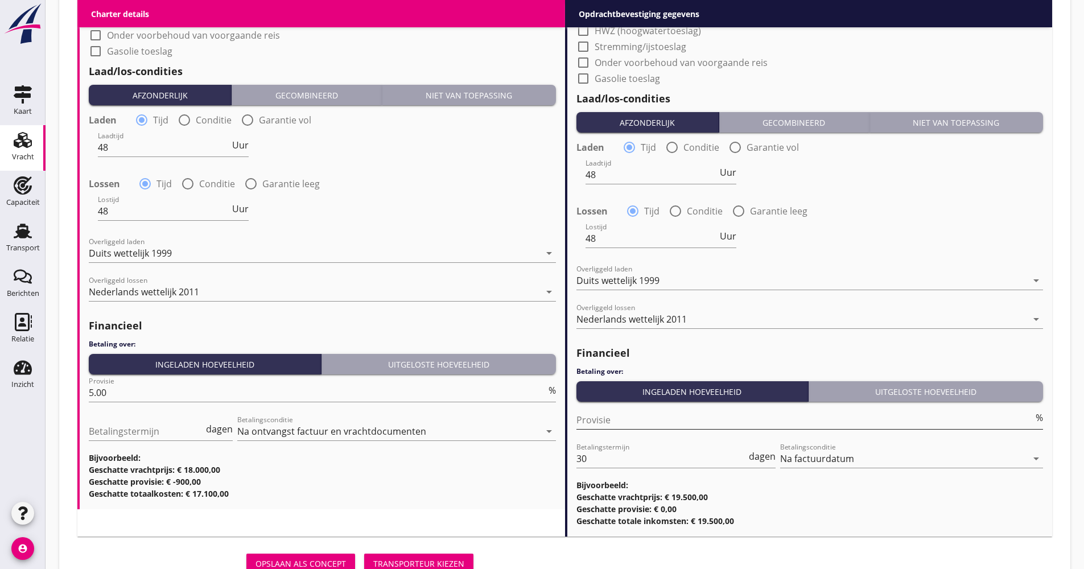
scroll to position [1200, 0]
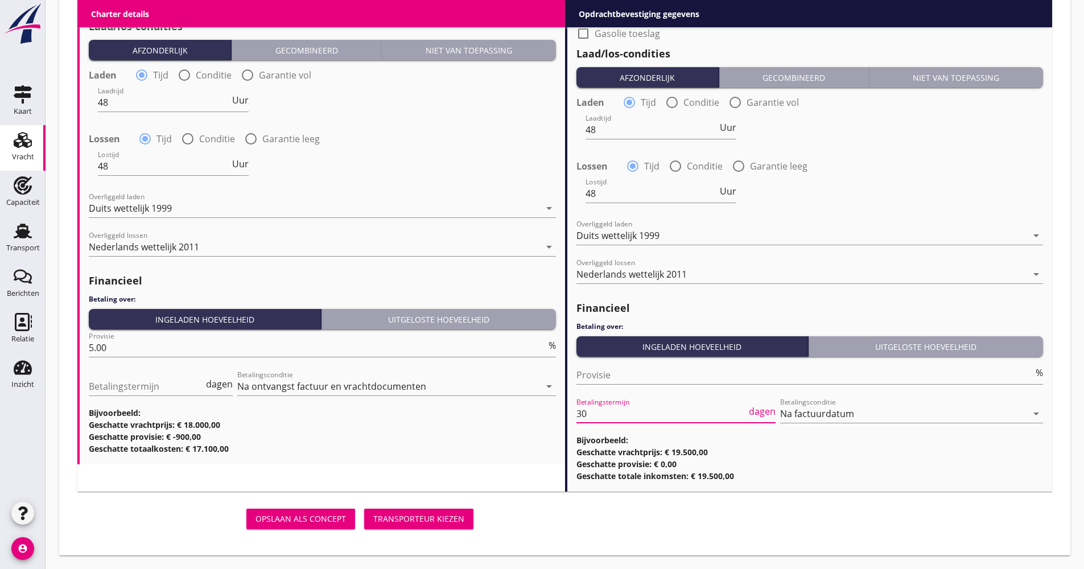
drag, startPoint x: 596, startPoint y: 411, endPoint x: 548, endPoint y: 411, distance: 48.4
type input "21"
click at [460, 522] on div "Transporteur kiezen" at bounding box center [418, 519] width 91 height 12
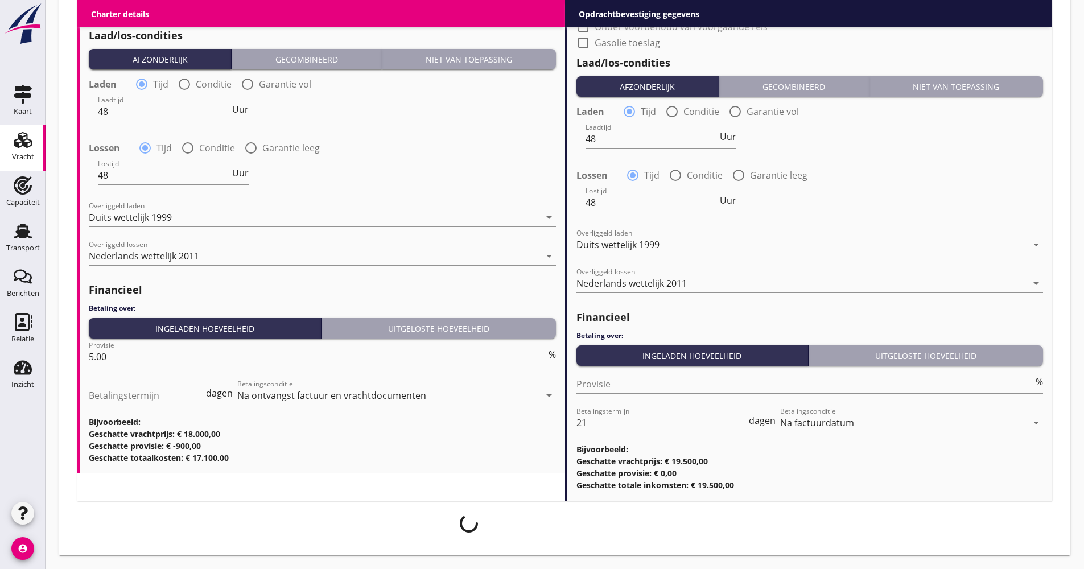
scroll to position [1190, 0]
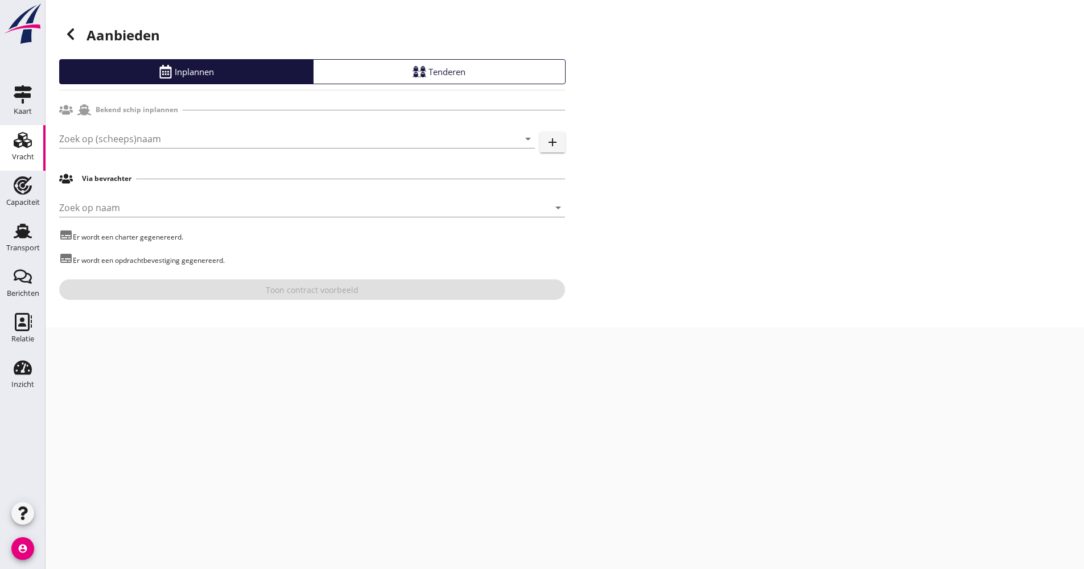
click at [98, 128] on div "Zoek op (scheeps)naam arrow_drop_down add" at bounding box center [312, 141] width 506 height 36
click at [98, 137] on input "Zoek op (scheeps)naam" at bounding box center [281, 139] width 444 height 18
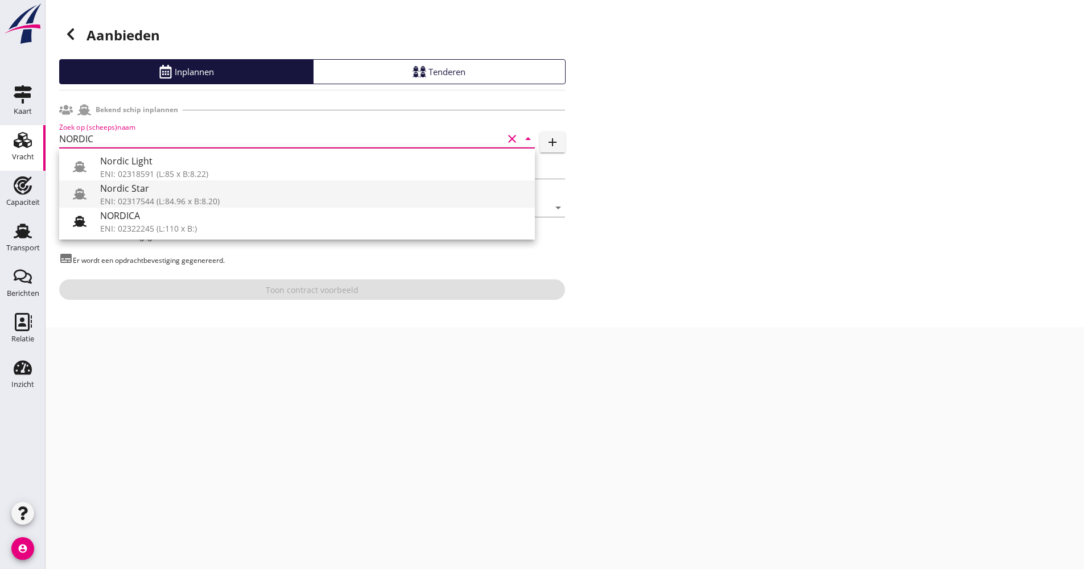
click at [138, 189] on div "Nordic Star" at bounding box center [313, 189] width 426 height 14
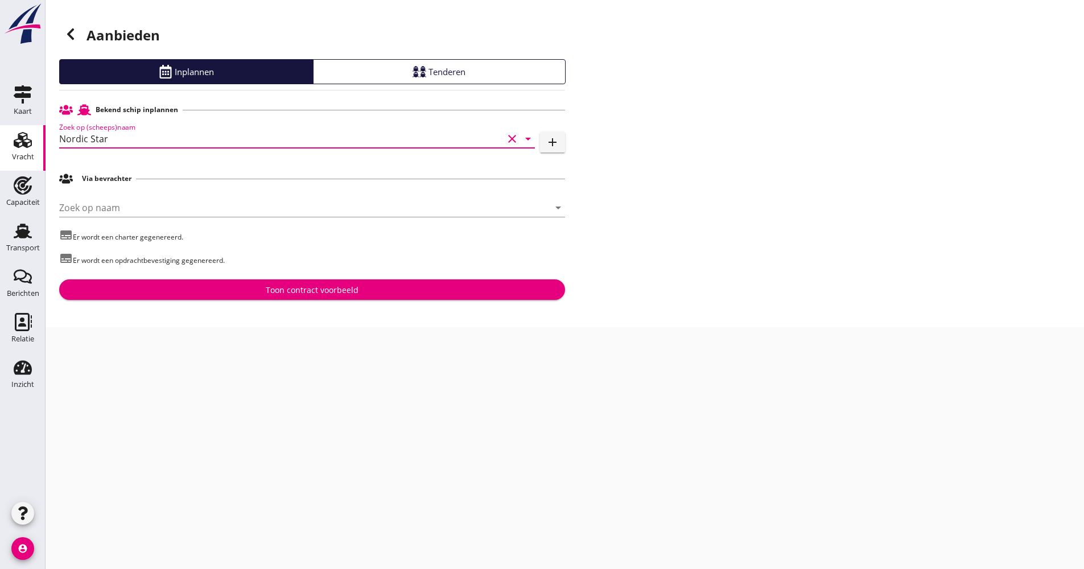
type input "Nordic Star"
click at [254, 287] on div "Toon contract voorbeeld" at bounding box center [312, 290] width 488 height 12
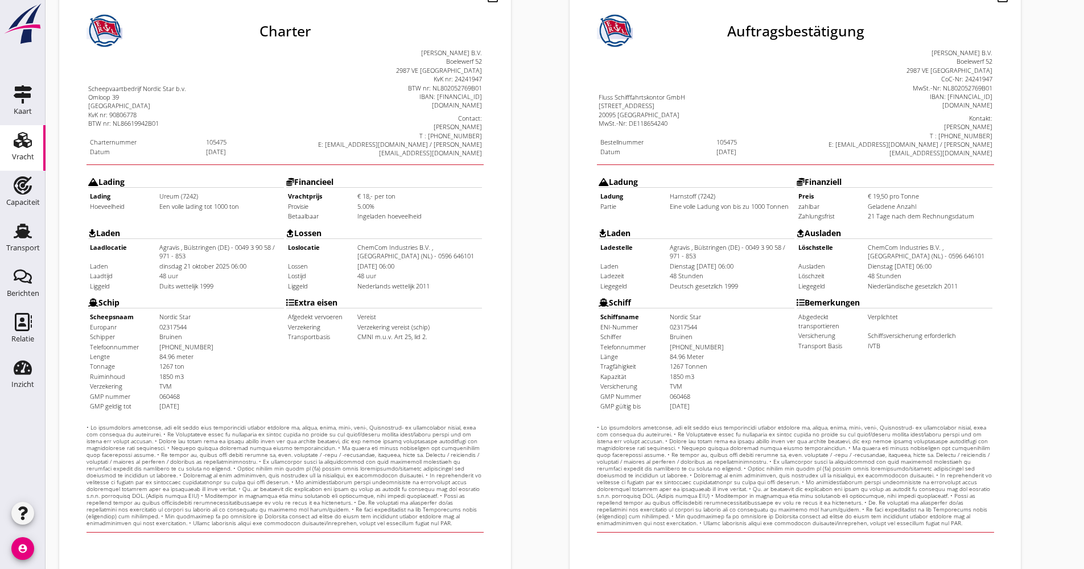
scroll to position [228, 0]
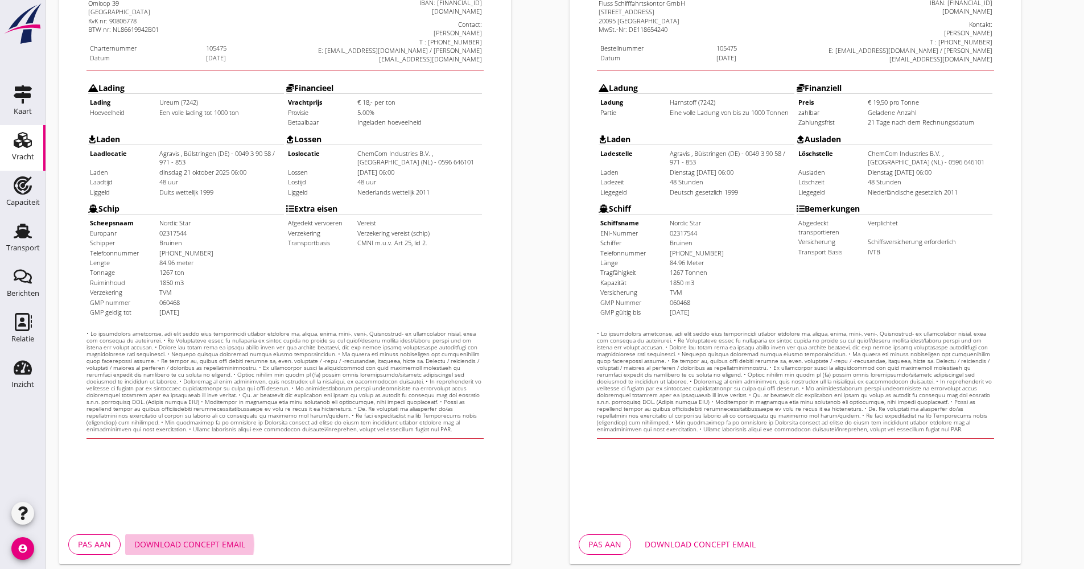
click at [176, 549] on div "Download concept email" at bounding box center [189, 544] width 111 height 12
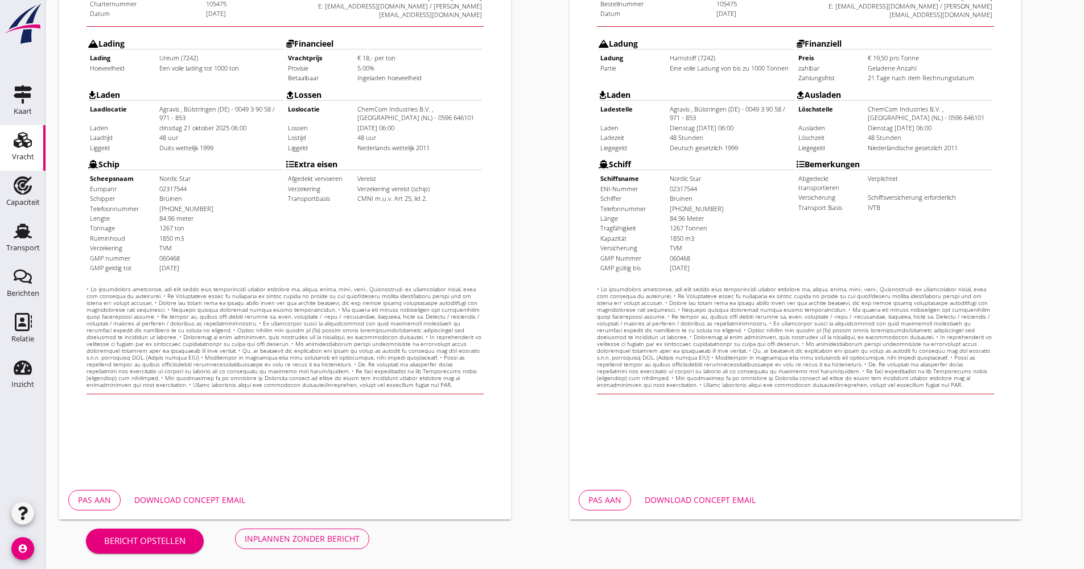
scroll to position [274, 0]
click at [310, 541] on div "Inplannen zonder bericht" at bounding box center [302, 537] width 115 height 12
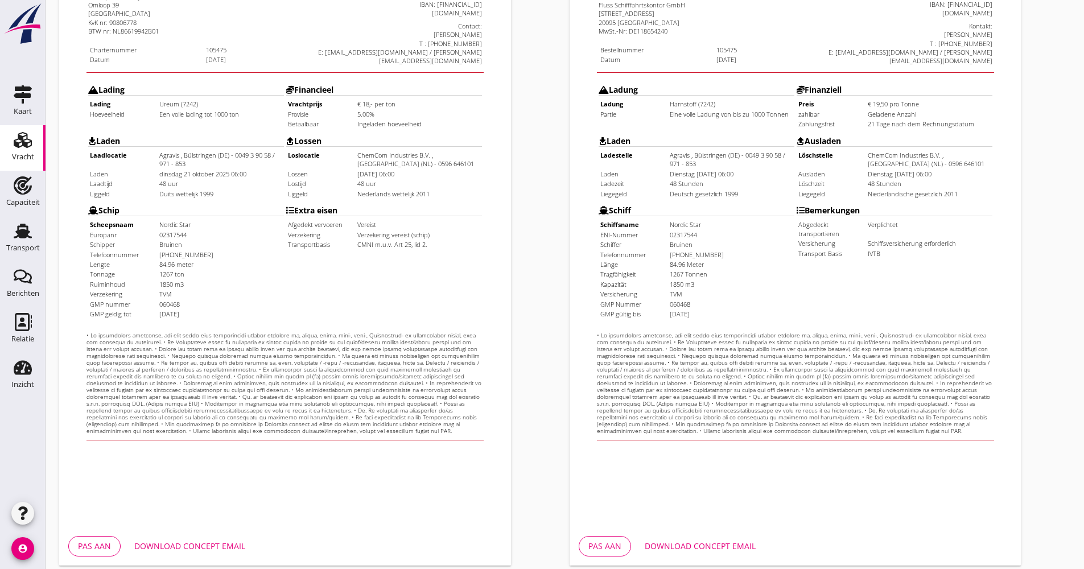
scroll to position [160, 0]
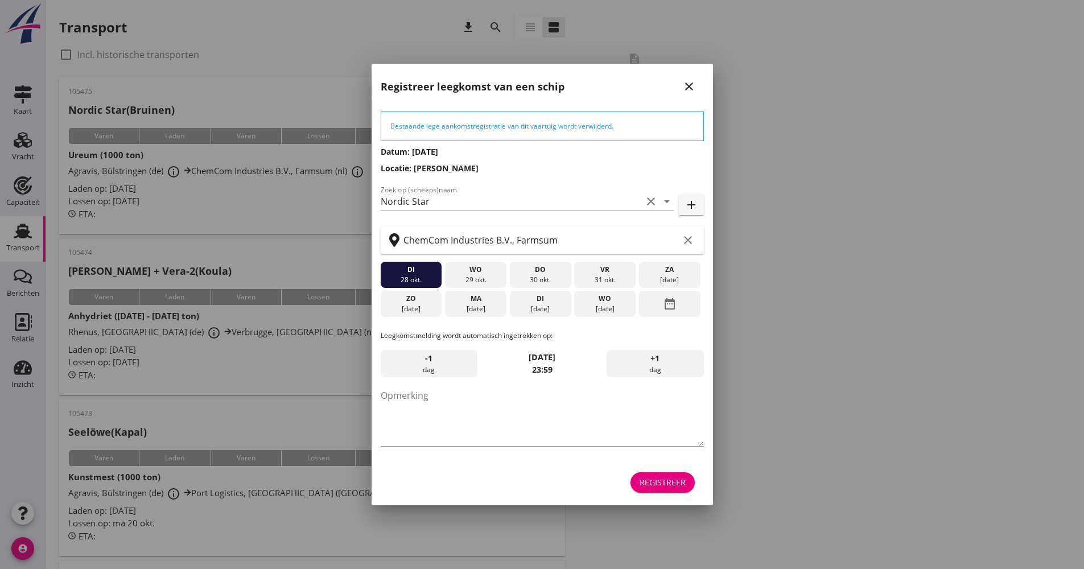
click at [660, 484] on div "Registreer" at bounding box center [663, 482] width 46 height 12
